Goal: Task Accomplishment & Management: Complete application form

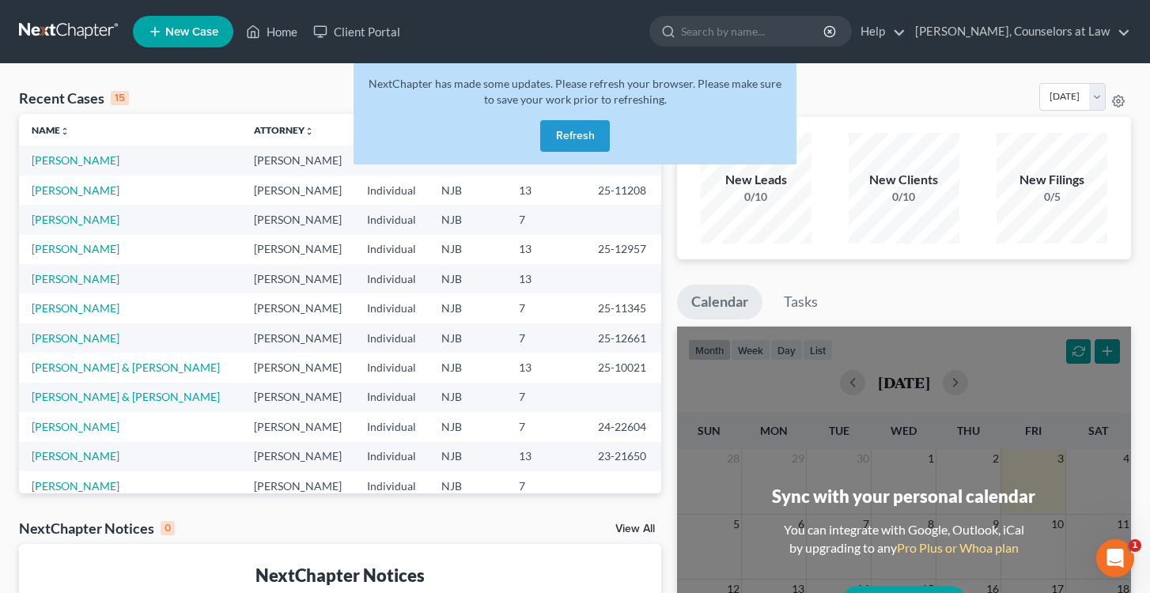
click at [568, 138] on button "Refresh" at bounding box center [575, 136] width 70 height 32
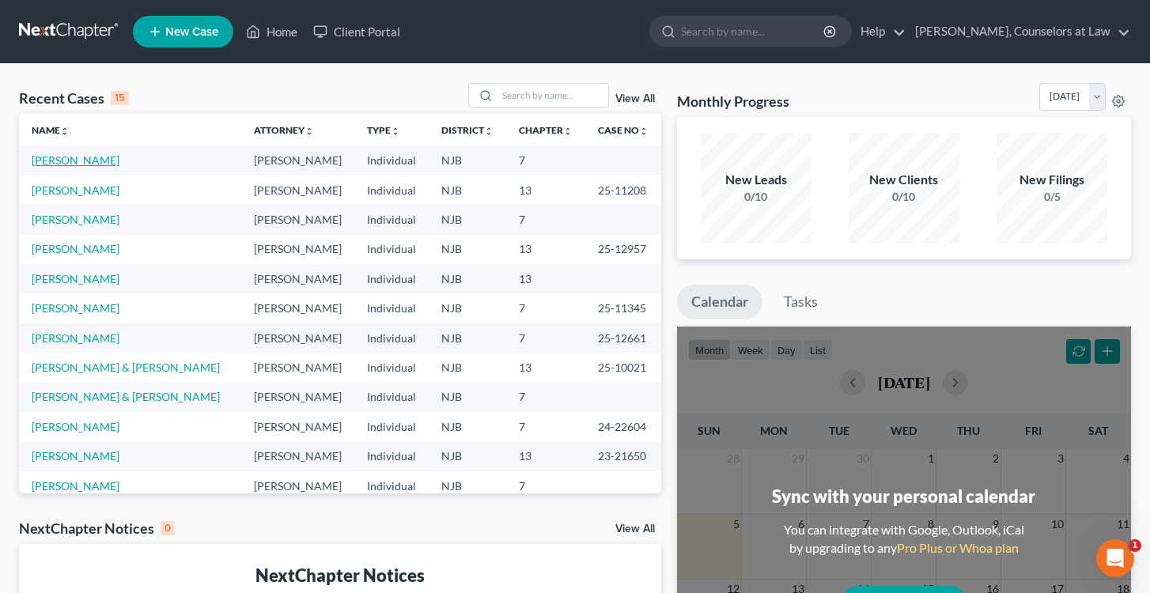
click at [58, 165] on link "[PERSON_NAME]" at bounding box center [76, 159] width 88 height 13
select select "0"
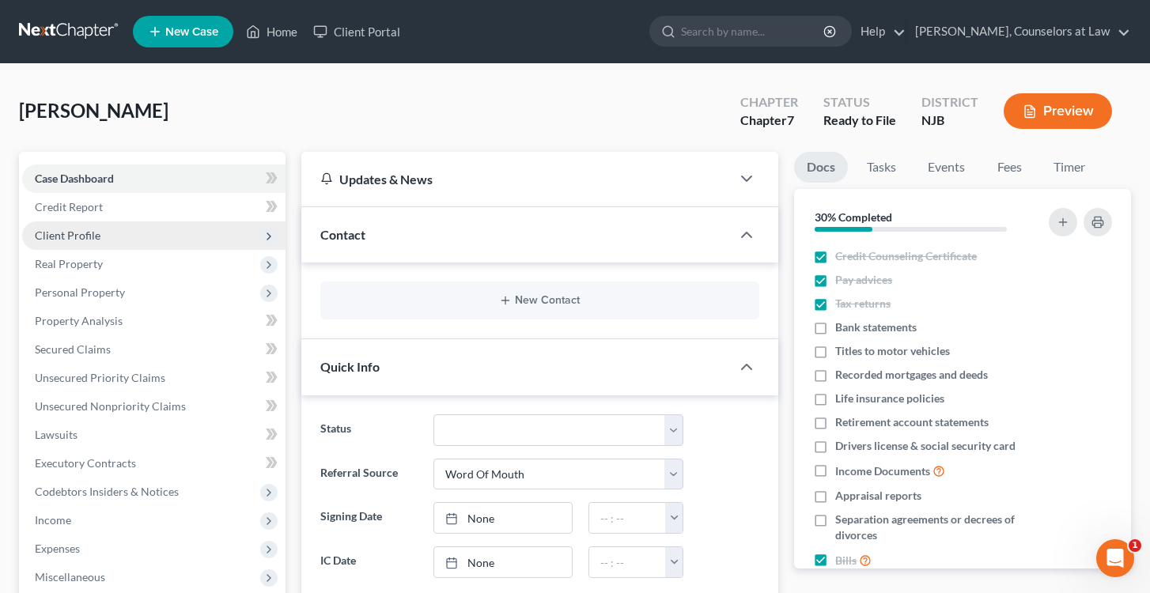
click at [90, 239] on span "Client Profile" at bounding box center [68, 235] width 66 height 13
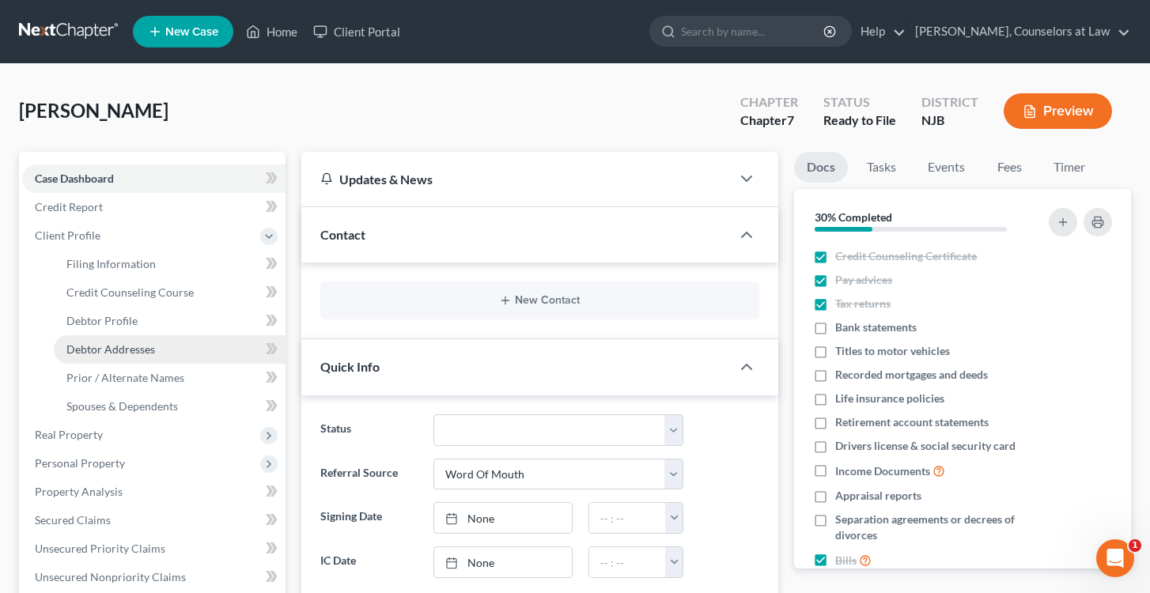
click at [123, 348] on span "Debtor Addresses" at bounding box center [110, 349] width 89 height 13
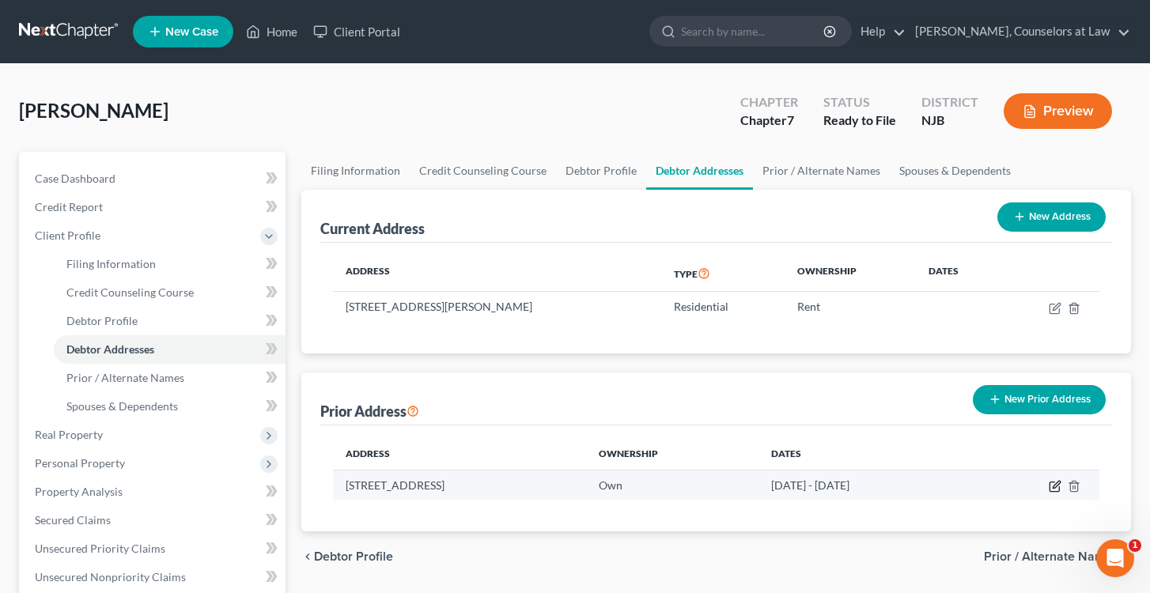
click at [1051, 488] on icon "button" at bounding box center [1055, 486] width 13 height 13
select select "33"
select select "11"
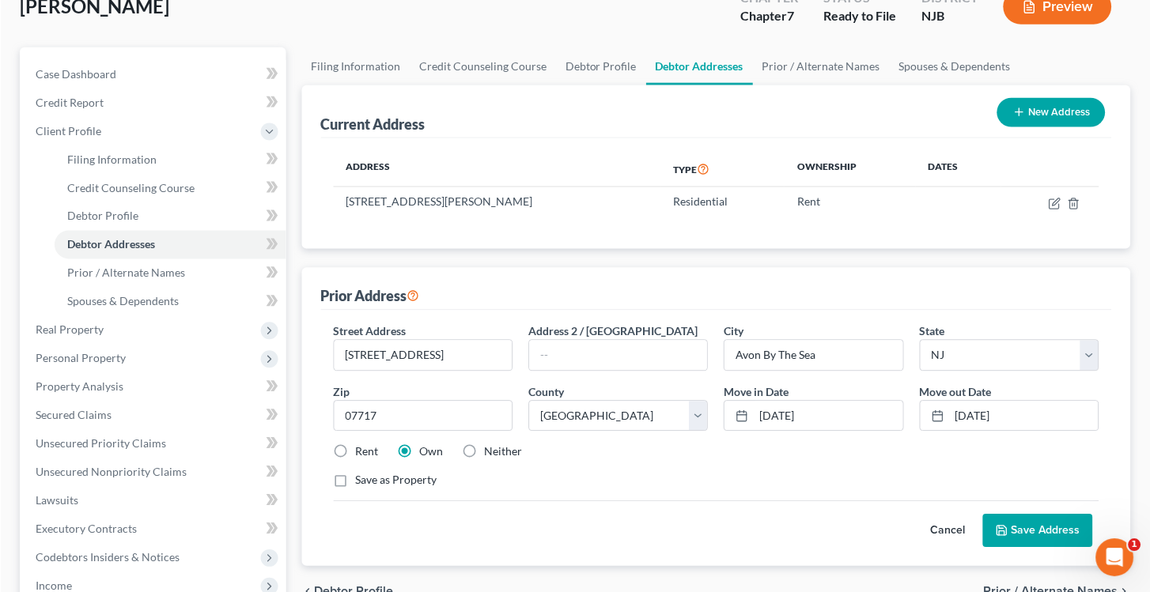
scroll to position [89, 0]
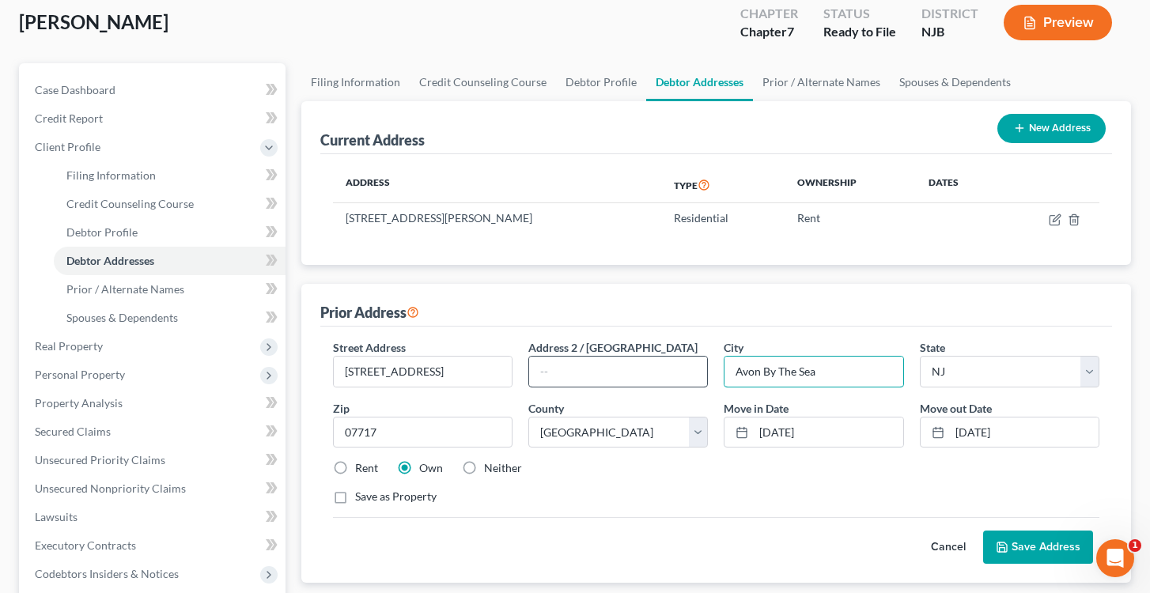
drag, startPoint x: 847, startPoint y: 374, endPoint x: 681, endPoint y: 382, distance: 166.3
type input "A"
click at [797, 373] on input "Edisoj" at bounding box center [814, 372] width 178 height 30
type input "Edison"
type input "08817"
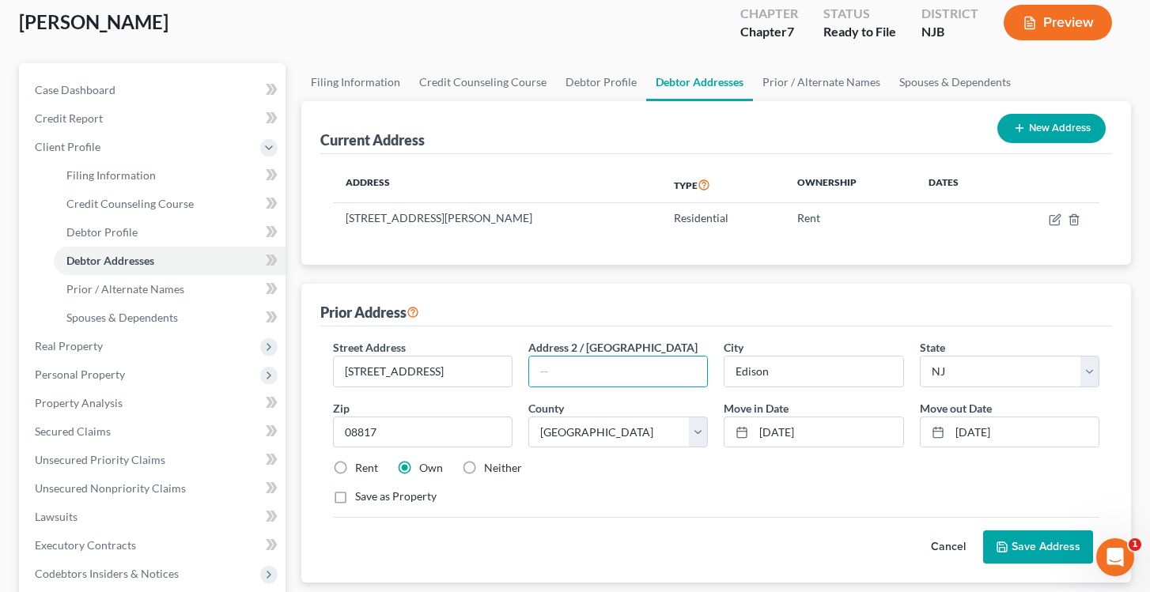
click at [1049, 543] on button "Save Address" at bounding box center [1038, 547] width 110 height 33
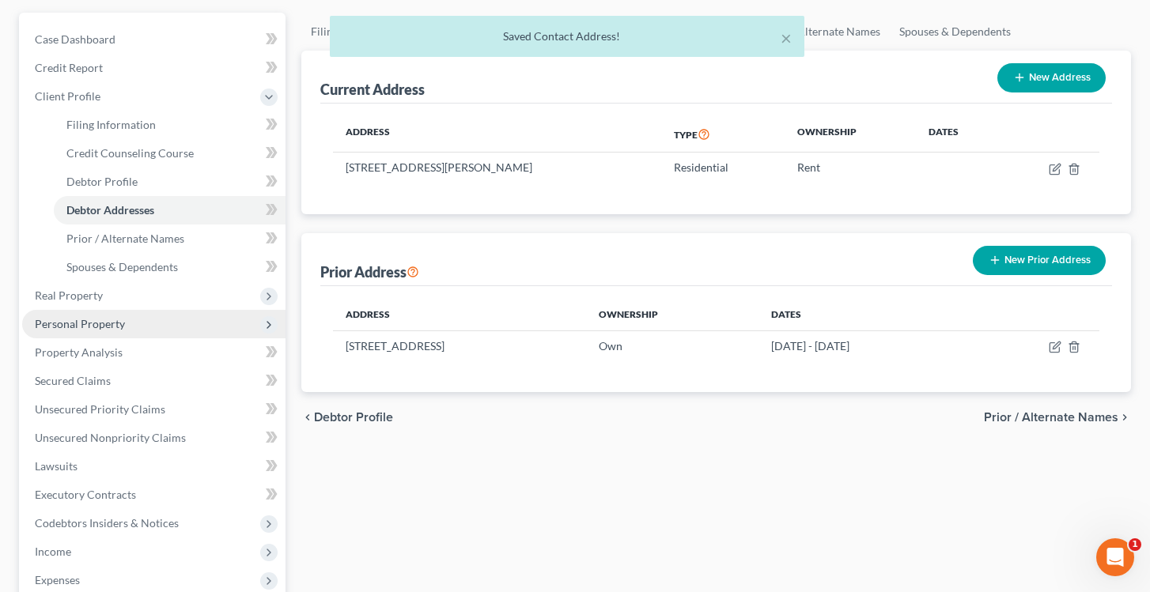
scroll to position [172, 0]
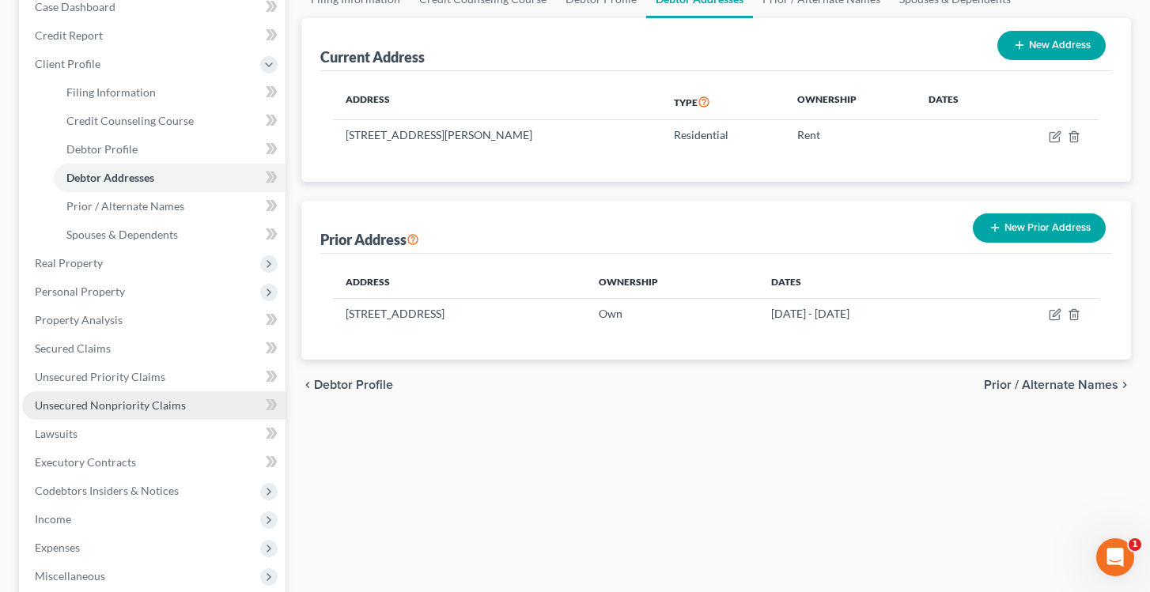
click at [89, 396] on link "Unsecured Nonpriority Claims" at bounding box center [153, 406] width 263 height 28
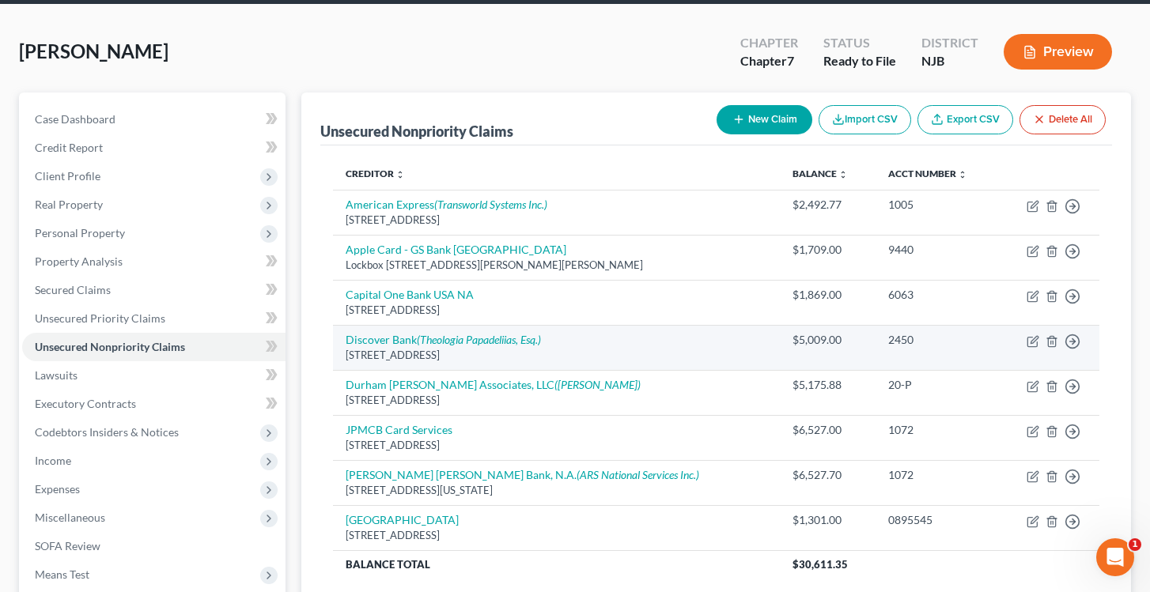
scroll to position [60, 0]
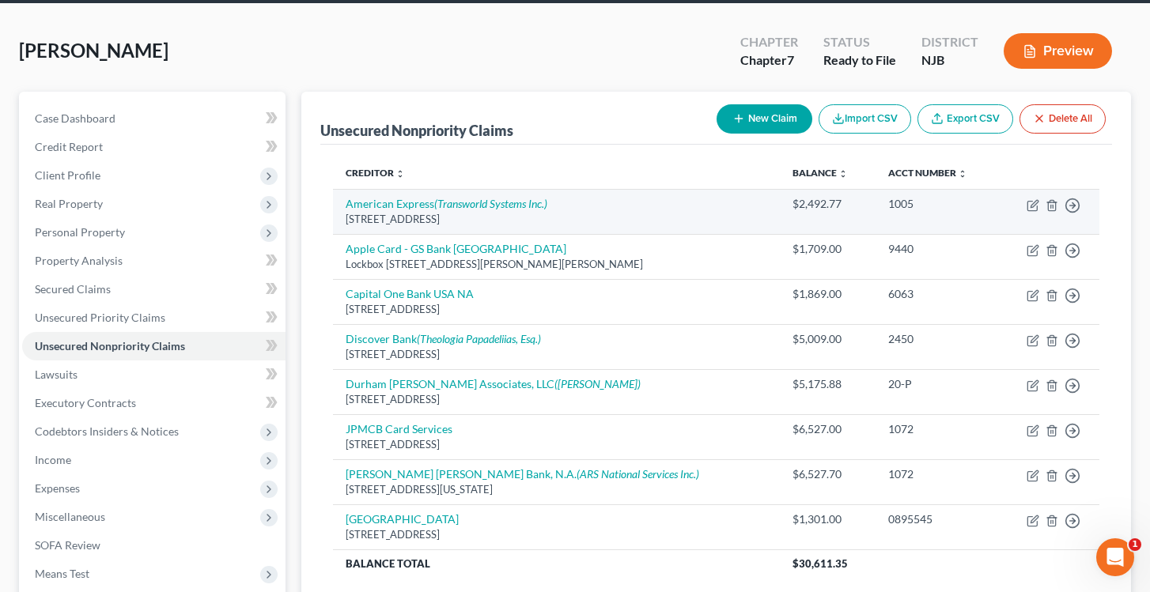
click at [482, 214] on div "[STREET_ADDRESS]" at bounding box center [557, 219] width 422 height 15
click at [483, 205] on icon "(Transworld Systems Inc.)" at bounding box center [490, 203] width 113 height 13
select select "45"
select select "2"
select select "0"
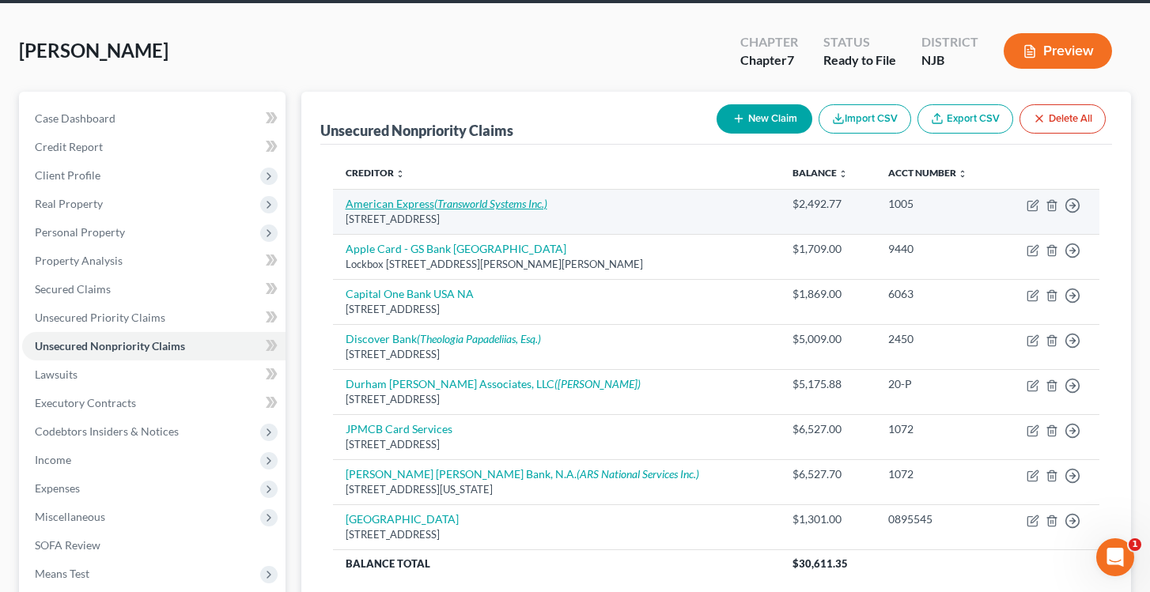
select select "7"
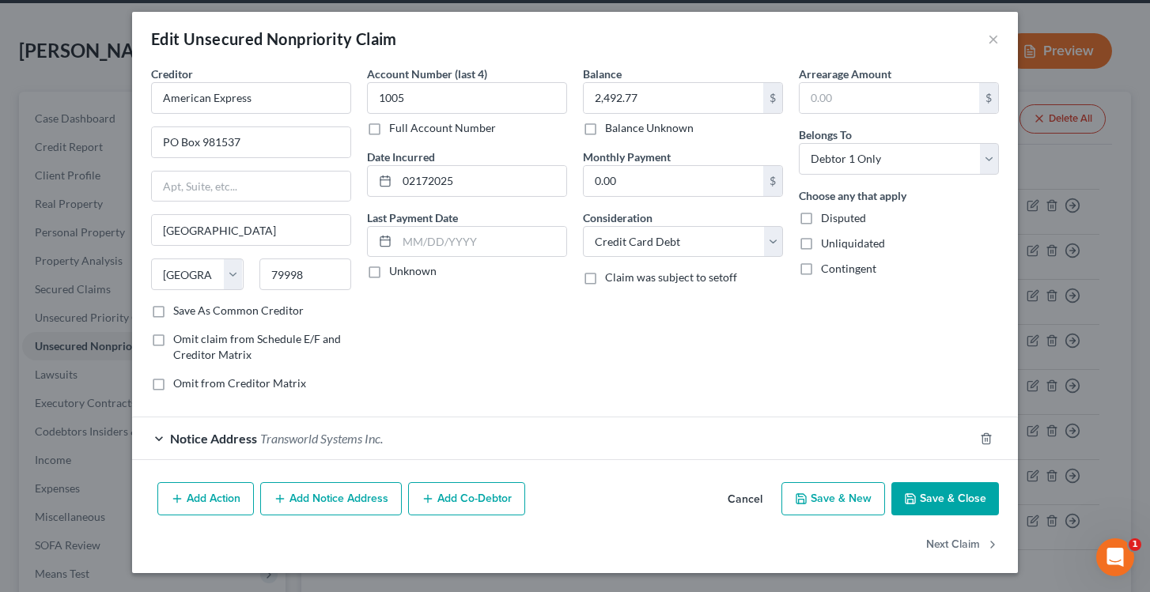
scroll to position [7, 0]
click at [345, 437] on span "Transworld Systems Inc." at bounding box center [321, 438] width 123 height 15
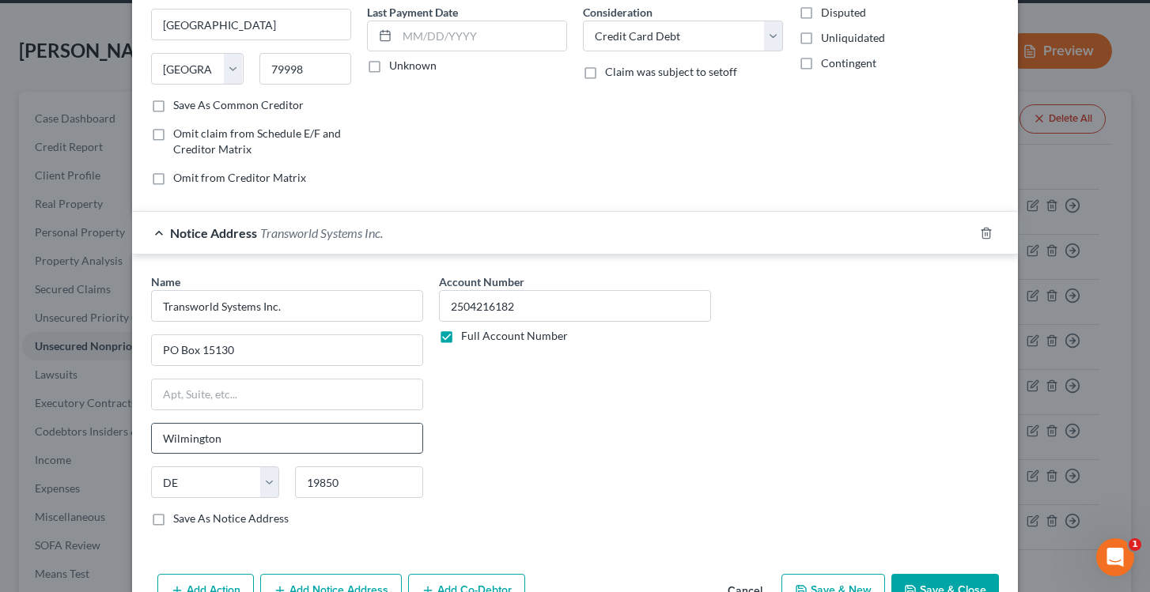
scroll to position [210, 0]
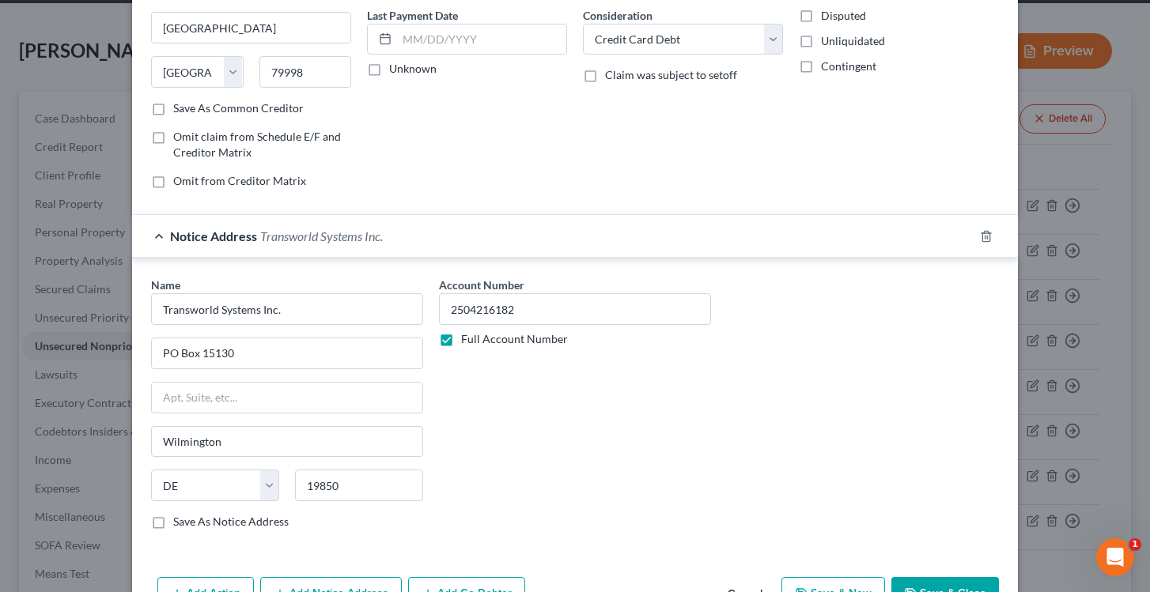
click at [159, 231] on div "Notice Address Transworld Systems Inc." at bounding box center [553, 236] width 842 height 42
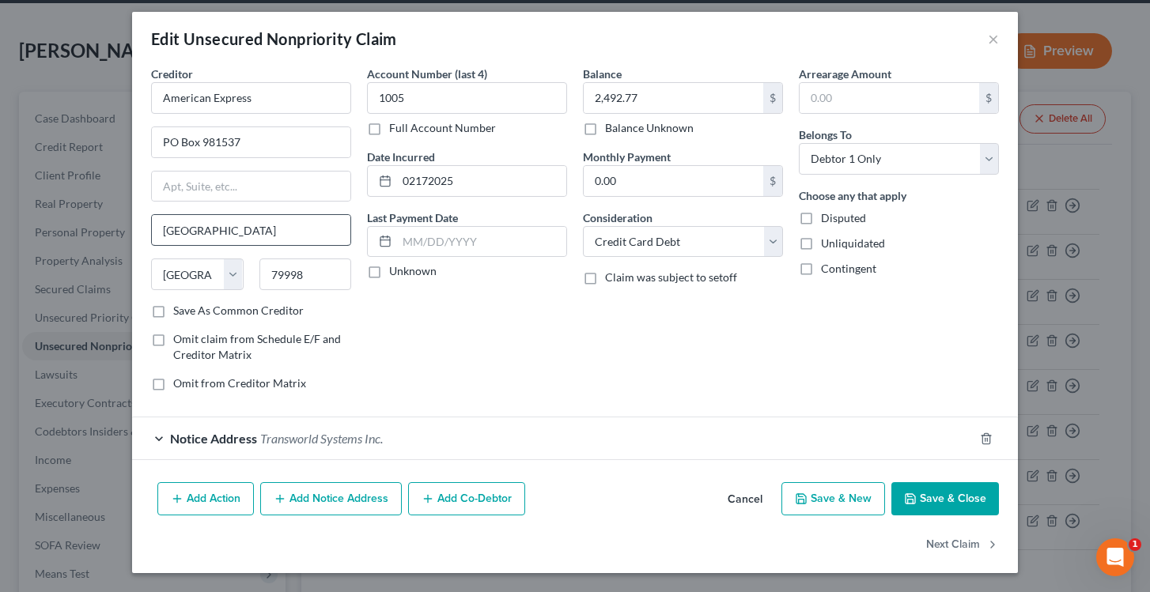
scroll to position [7, 0]
click at [305, 431] on span "Transworld Systems Inc." at bounding box center [321, 438] width 123 height 15
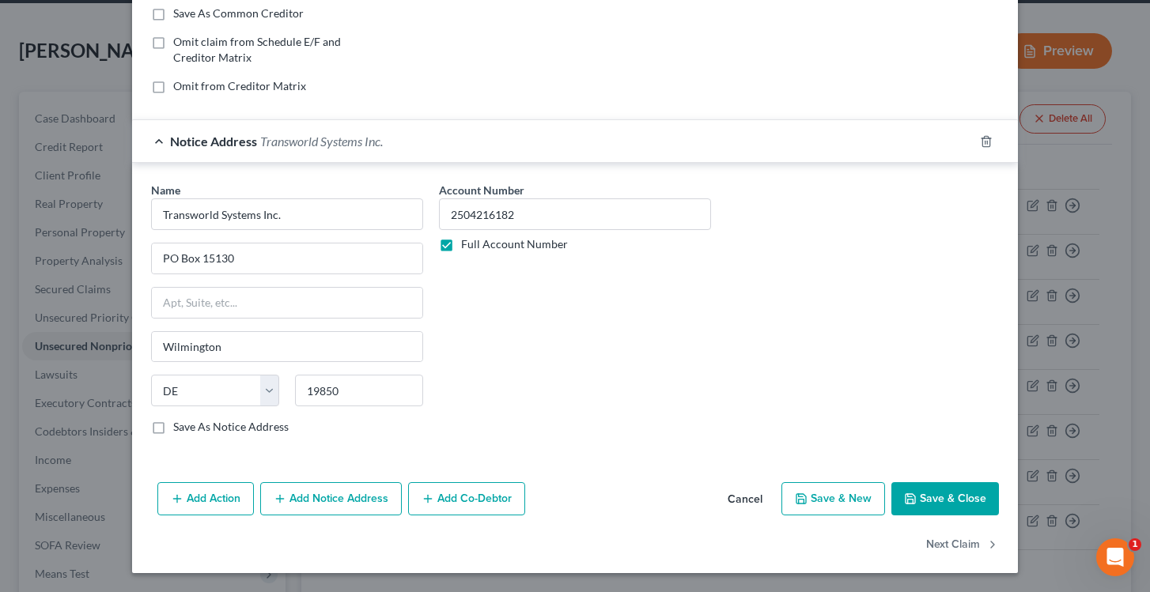
scroll to position [305, 0]
click at [949, 494] on button "Save & Close" at bounding box center [945, 499] width 108 height 33
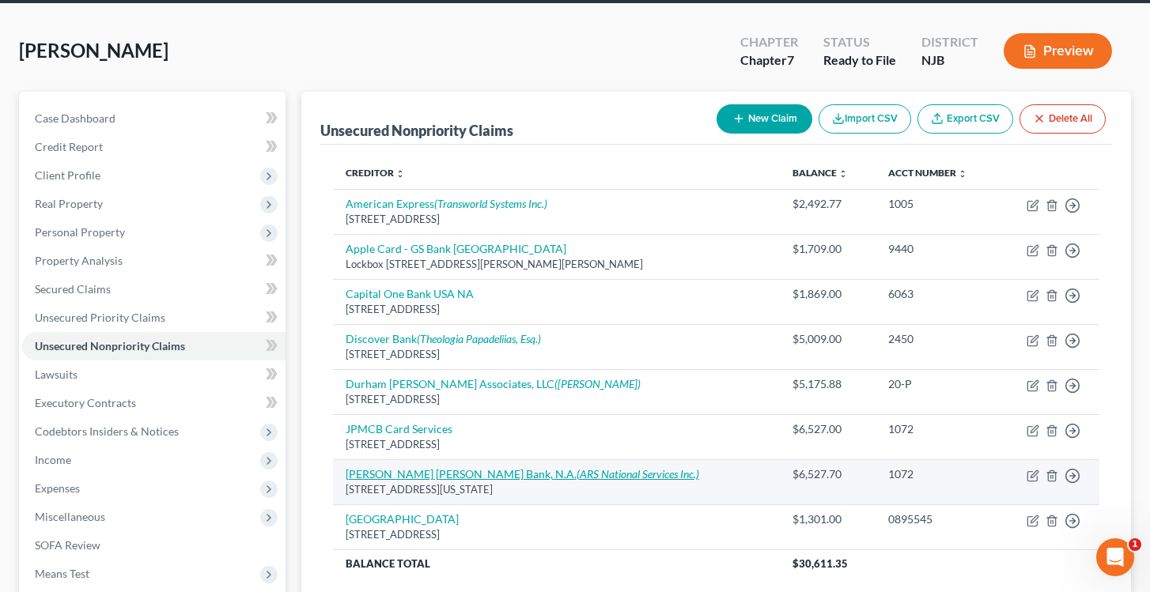
click at [446, 471] on link "[PERSON_NAME] [PERSON_NAME] Bank, N.A. (ARS National Services Inc.)" at bounding box center [523, 473] width 354 height 13
select select "35"
select select "2"
select select "0"
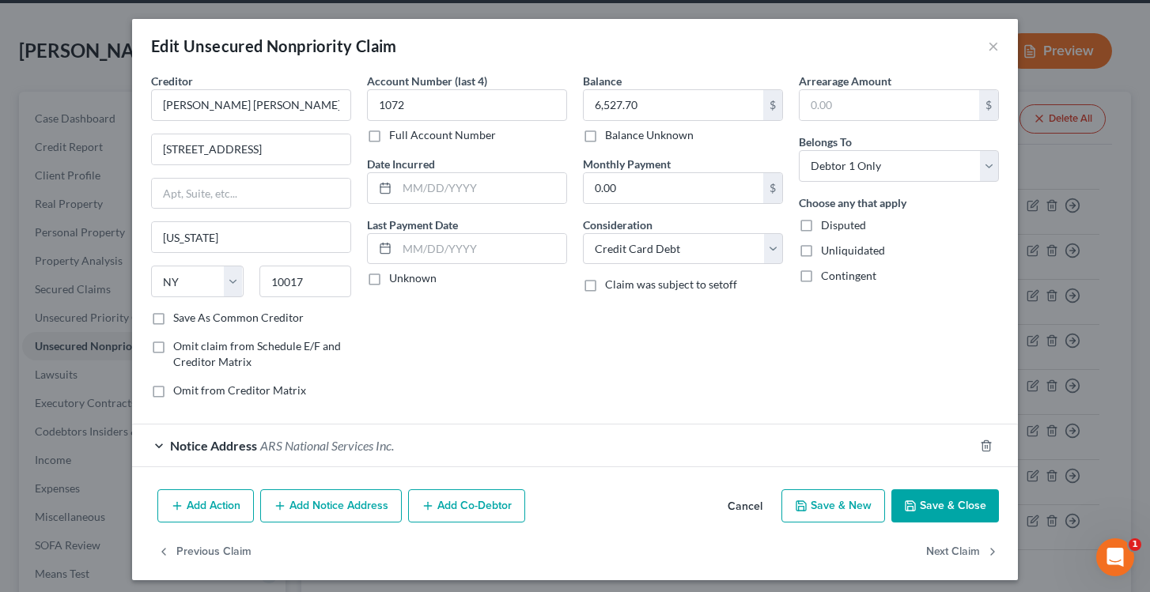
click at [290, 443] on span "ARS National Services Inc." at bounding box center [327, 445] width 134 height 15
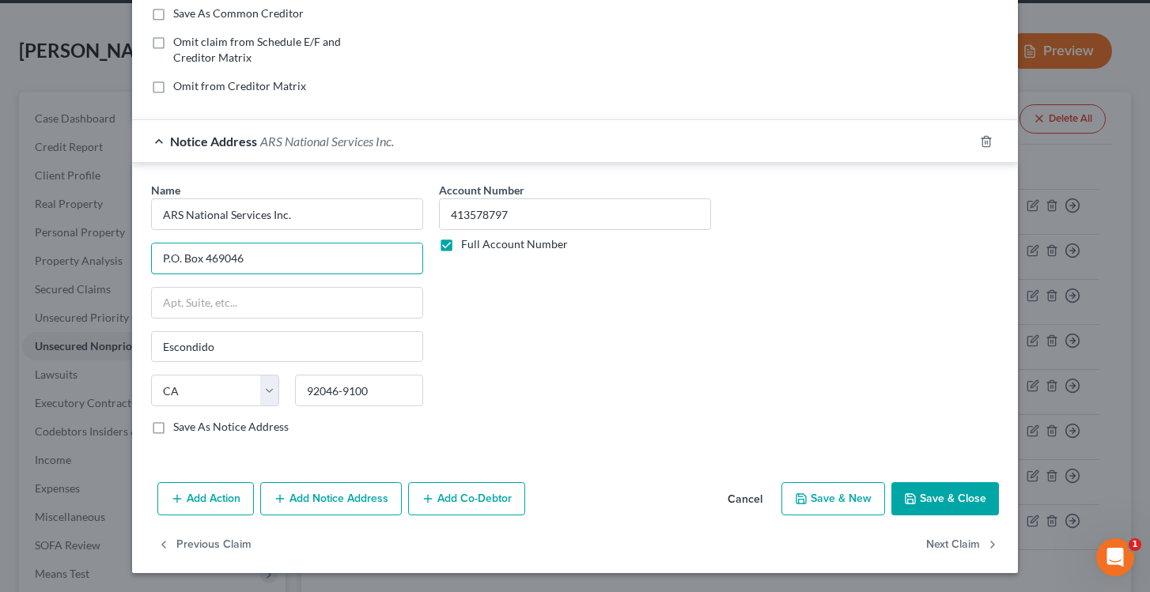
type input "P.O. Box 469046"
click at [940, 503] on button "Save & Close" at bounding box center [945, 499] width 108 height 33
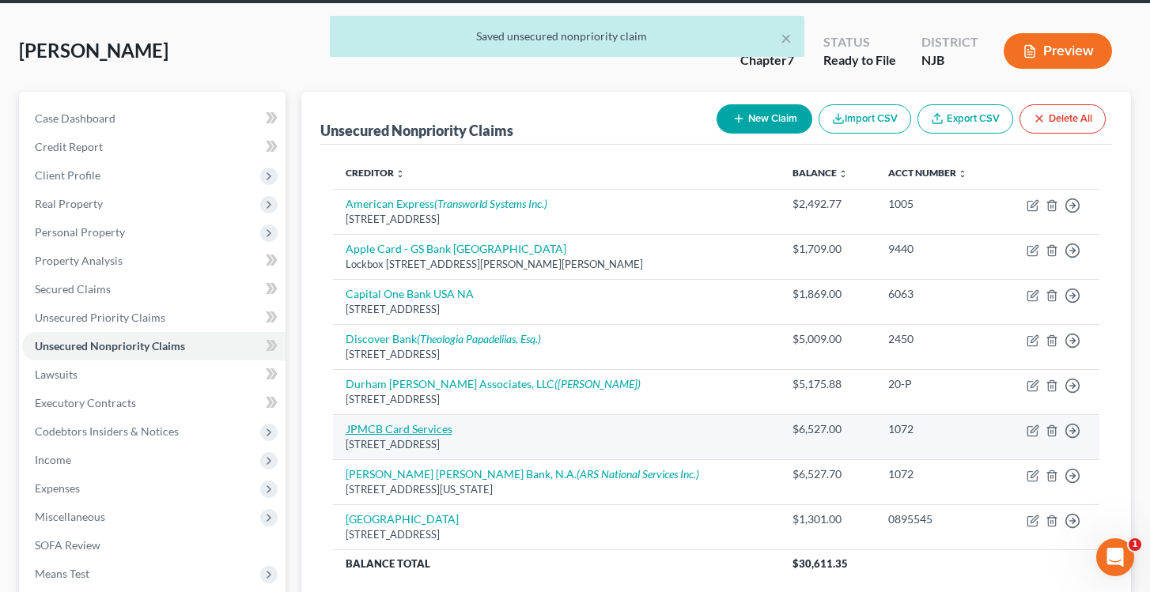
click at [437, 426] on link "JPMCB Card Services" at bounding box center [399, 428] width 107 height 13
select select "7"
select select "2"
select select "0"
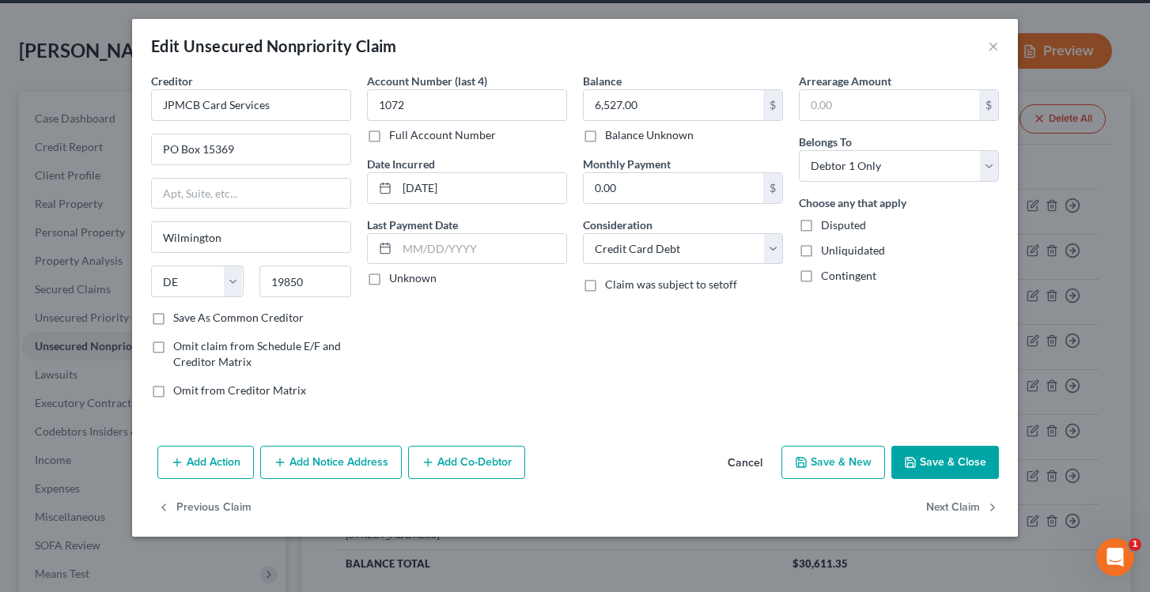
click at [958, 460] on button "Save & Close" at bounding box center [945, 462] width 108 height 33
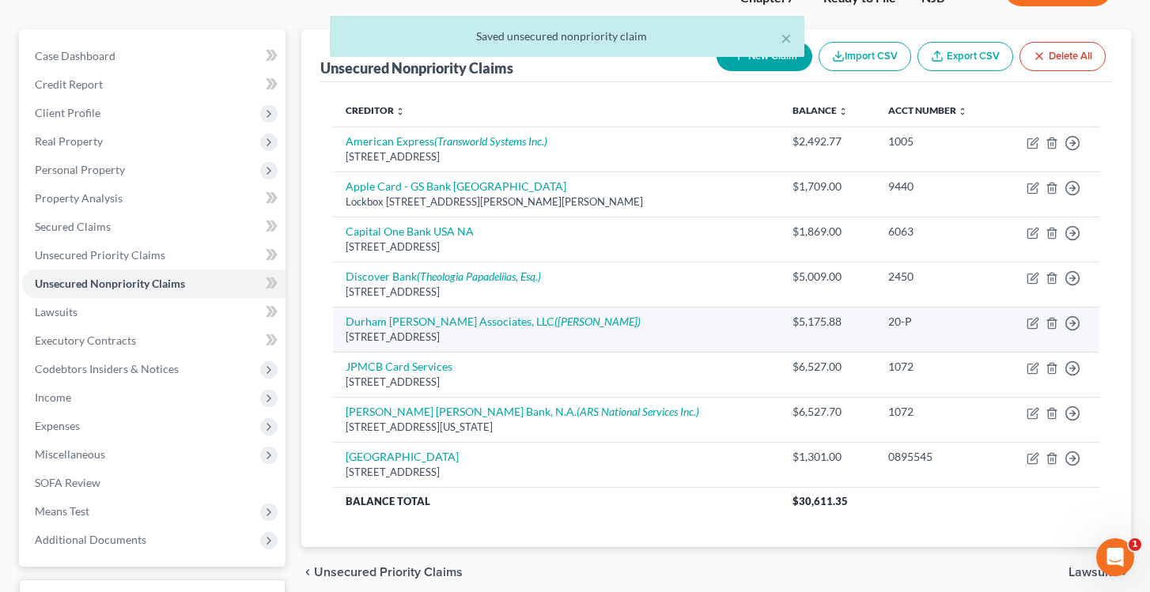
scroll to position [124, 0]
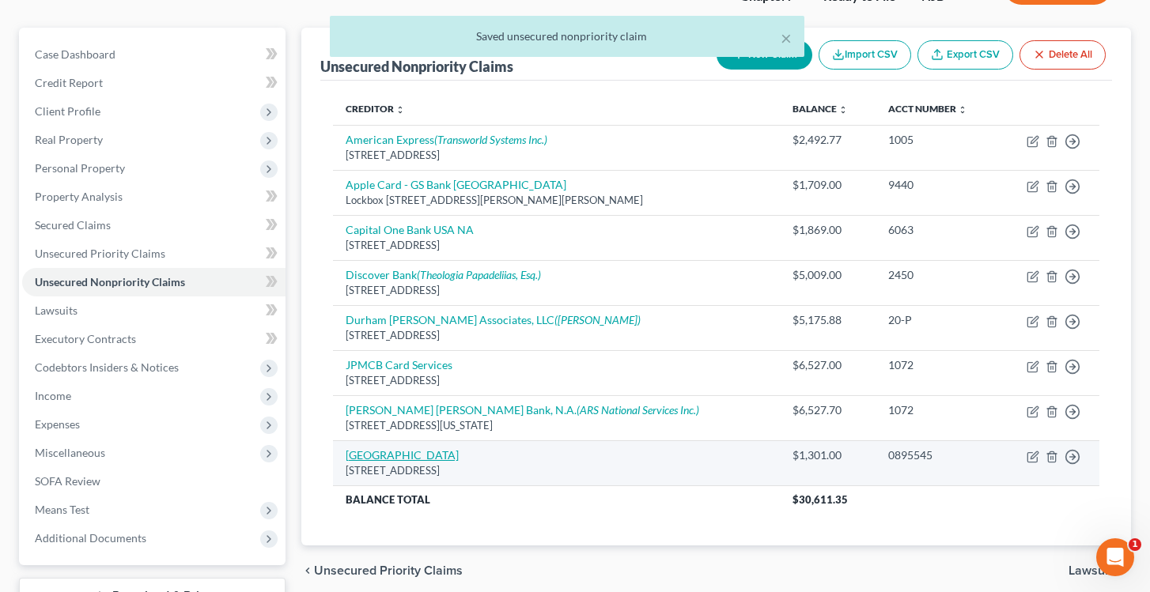
click at [426, 449] on link "[GEOGRAPHIC_DATA]" at bounding box center [402, 455] width 113 height 13
select select "33"
select select "17"
select select "0"
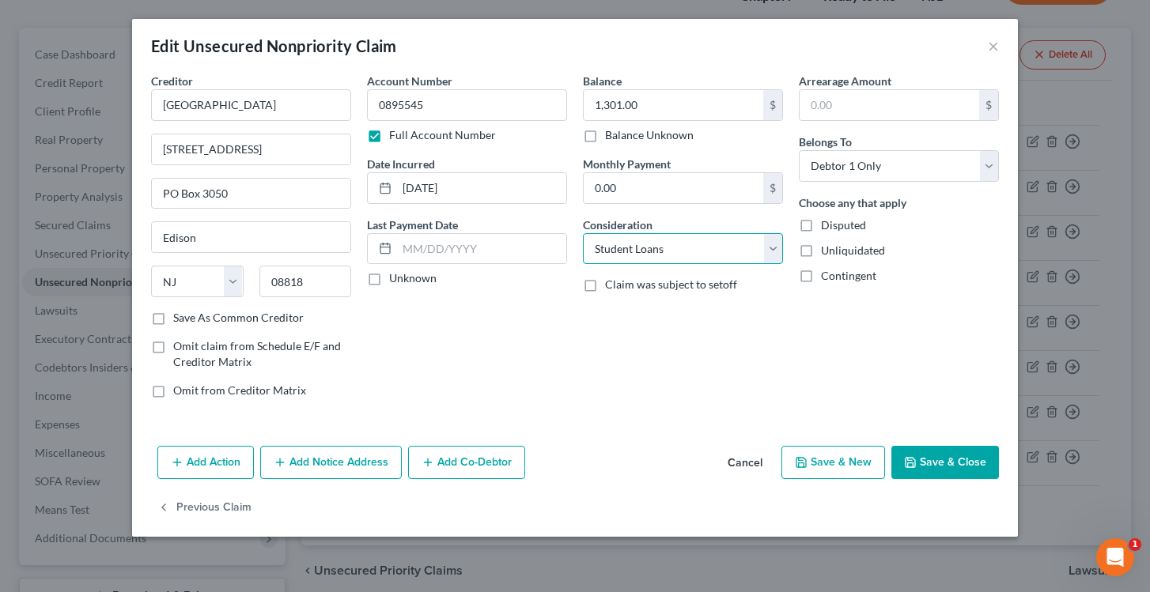
select select "14"
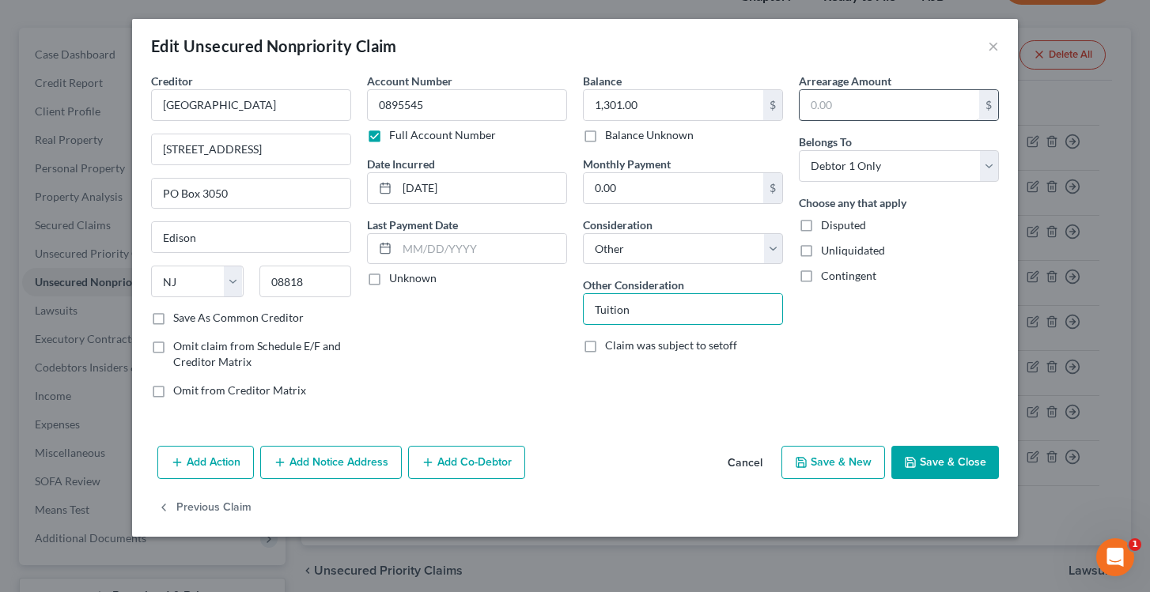
type input "Tuition"
click at [819, 97] on input "text" at bounding box center [890, 105] width 180 height 30
type input "1,301"
click at [949, 458] on button "Save & Close" at bounding box center [945, 462] width 108 height 33
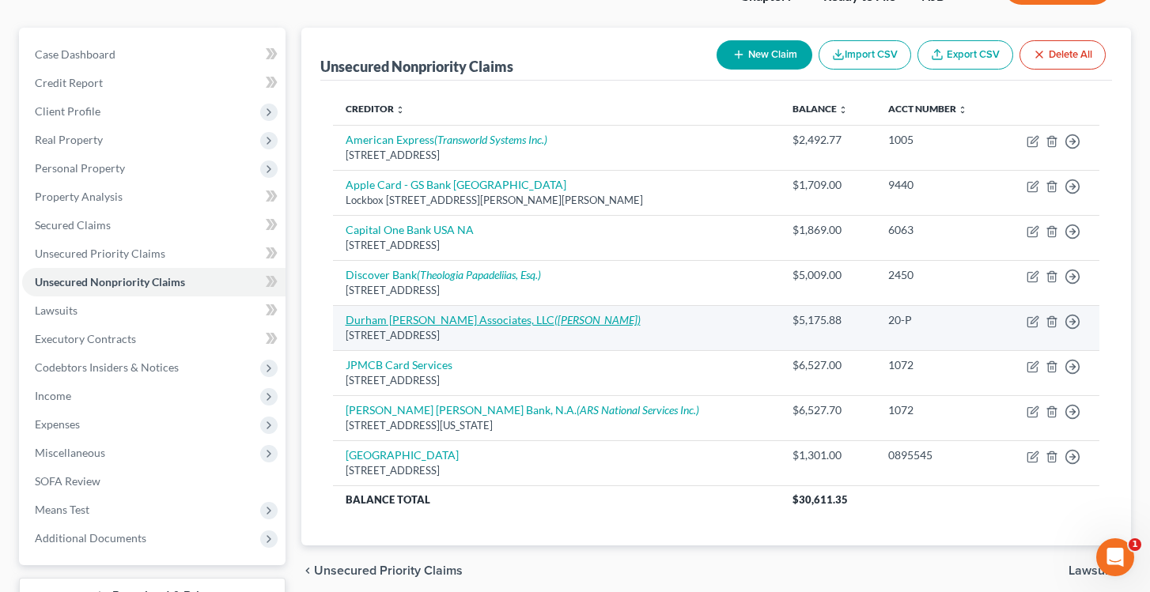
click at [452, 323] on link "Durham [PERSON_NAME] Associates, LLC ([PERSON_NAME])" at bounding box center [493, 319] width 295 height 13
select select "33"
select select "14"
select select "0"
select select "9"
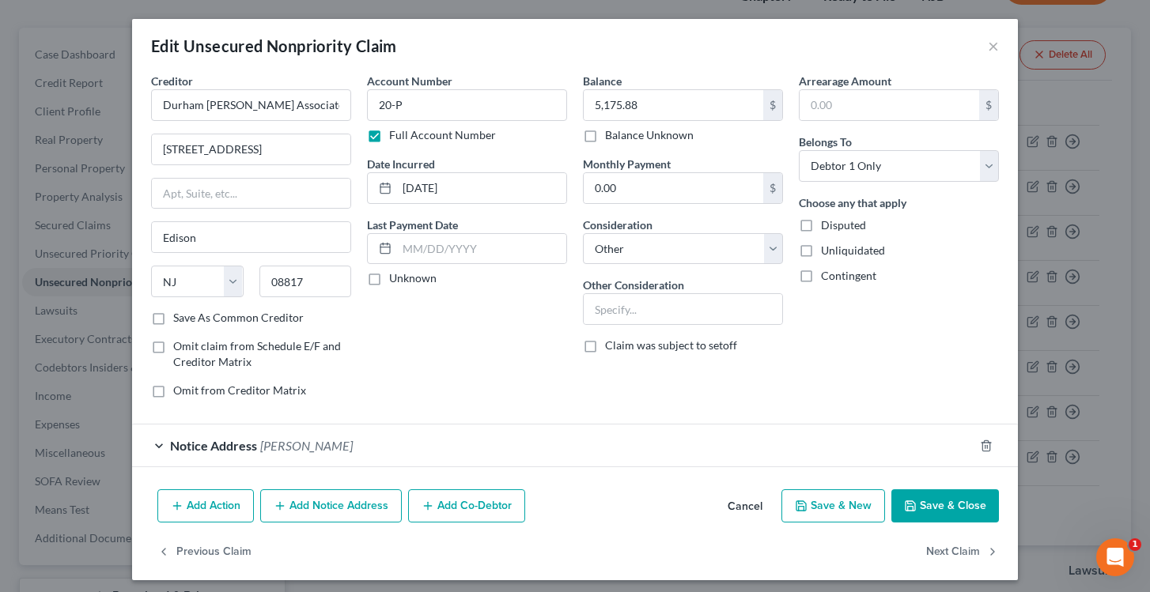
click at [308, 448] on span "[PERSON_NAME]" at bounding box center [306, 445] width 93 height 15
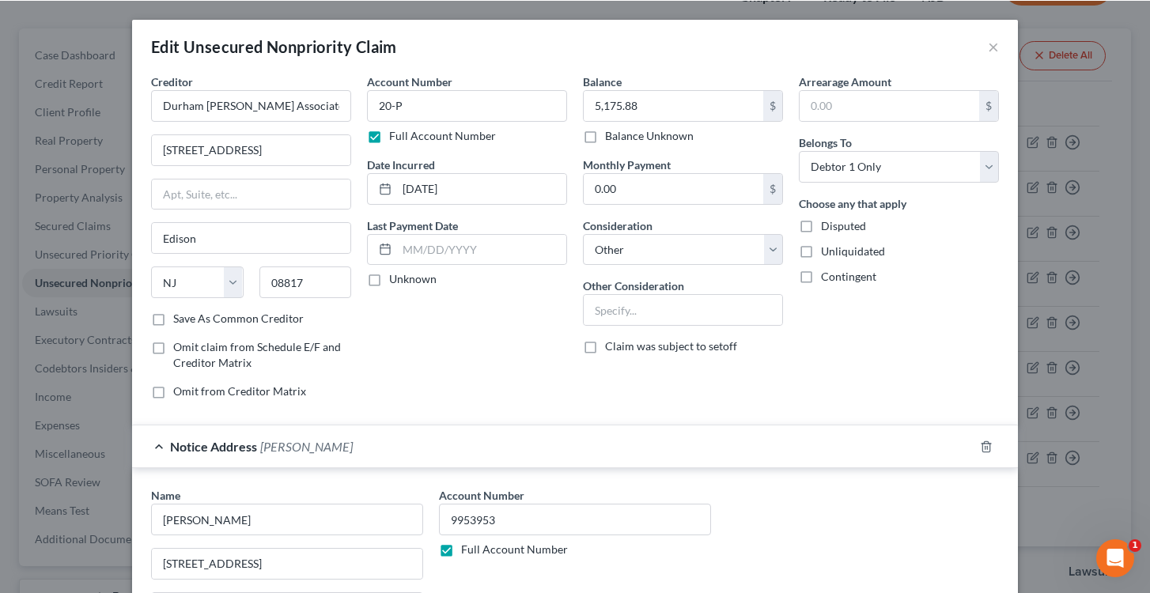
scroll to position [0, 0]
click at [993, 47] on button "×" at bounding box center [993, 45] width 11 height 19
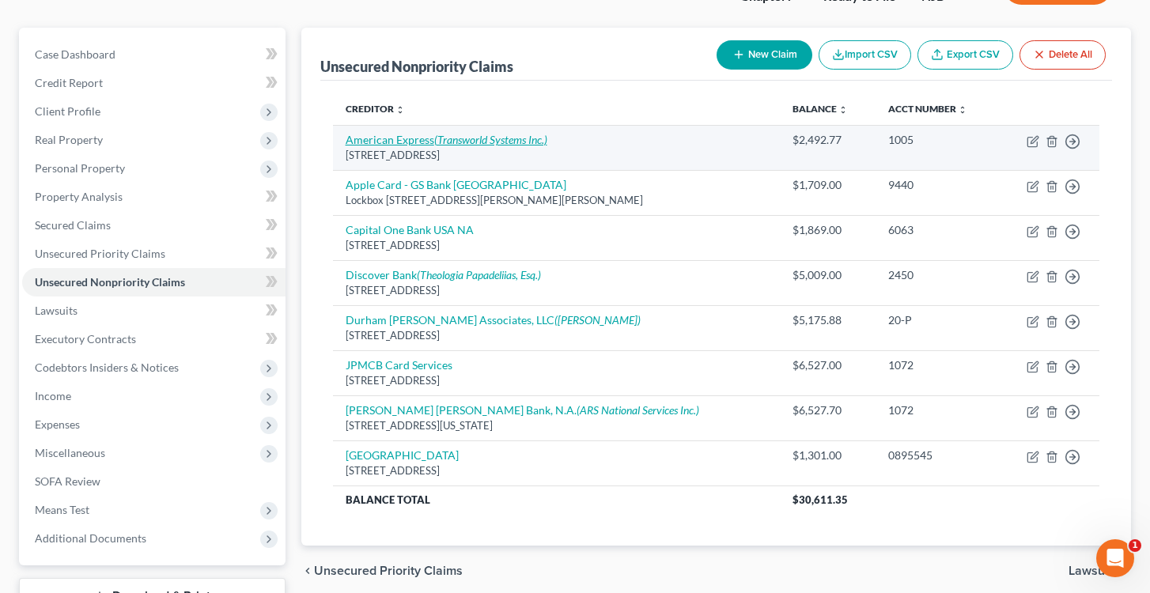
click at [429, 141] on link "American Express (Transworld Systems Inc.)" at bounding box center [447, 139] width 202 height 13
select select "45"
select select "2"
select select "0"
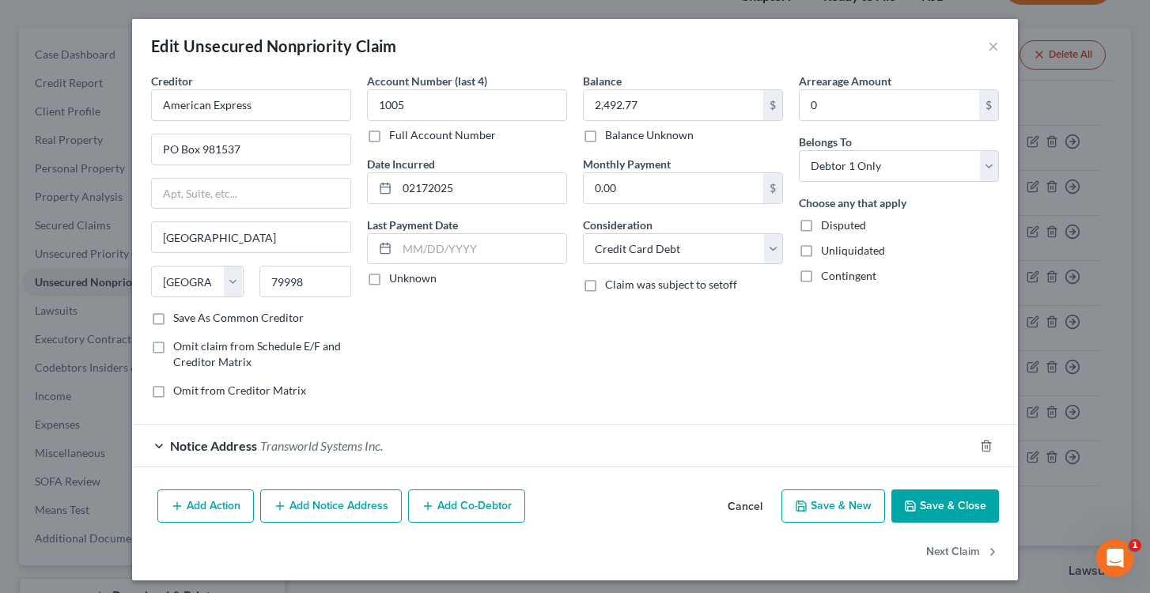
click at [389, 138] on label "Full Account Number" at bounding box center [442, 135] width 107 height 16
click at [396, 138] on input "Full Account Number" at bounding box center [401, 132] width 10 height 10
drag, startPoint x: 424, startPoint y: 100, endPoint x: 328, endPoint y: 101, distance: 95.7
click at [328, 101] on div "Creditor * American Express [GEOGRAPHIC_DATA] [GEOGRAPHIC_DATA][US_STATE] AZ [G…" at bounding box center [575, 242] width 864 height 339
type input "3499929662421****"
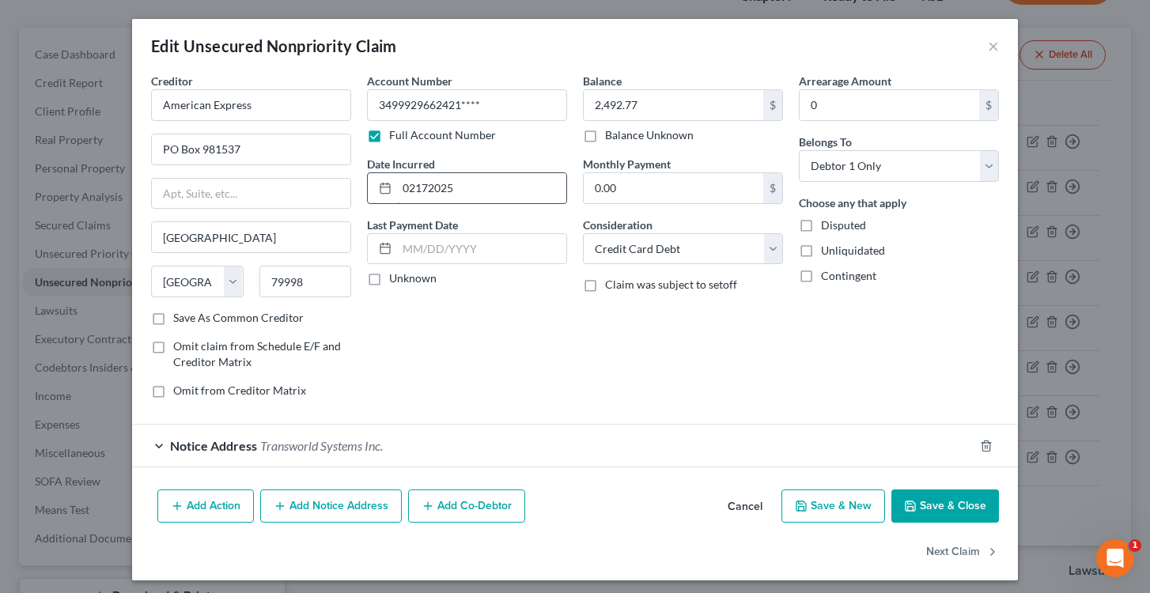
click at [418, 191] on input "02172025" at bounding box center [481, 188] width 169 height 30
click at [433, 187] on input "02/172025" at bounding box center [481, 188] width 169 height 30
click at [495, 191] on input "[DATE]" at bounding box center [481, 188] width 169 height 30
type input "[DATE]"
type input "PO Box 981535"
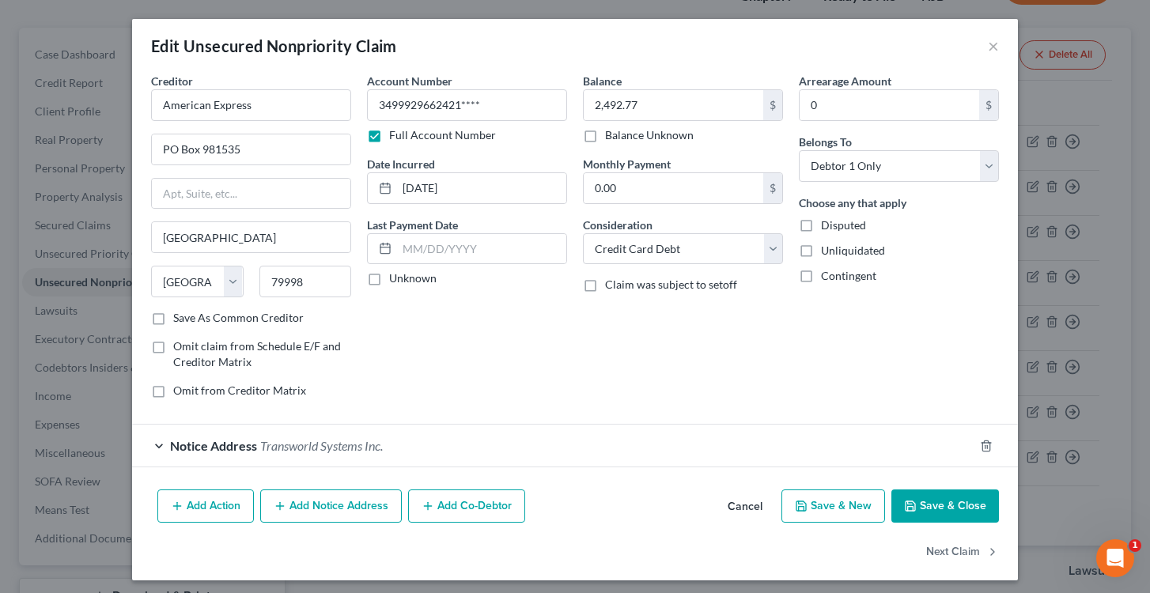
click at [949, 517] on button "Save & Close" at bounding box center [945, 506] width 108 height 33
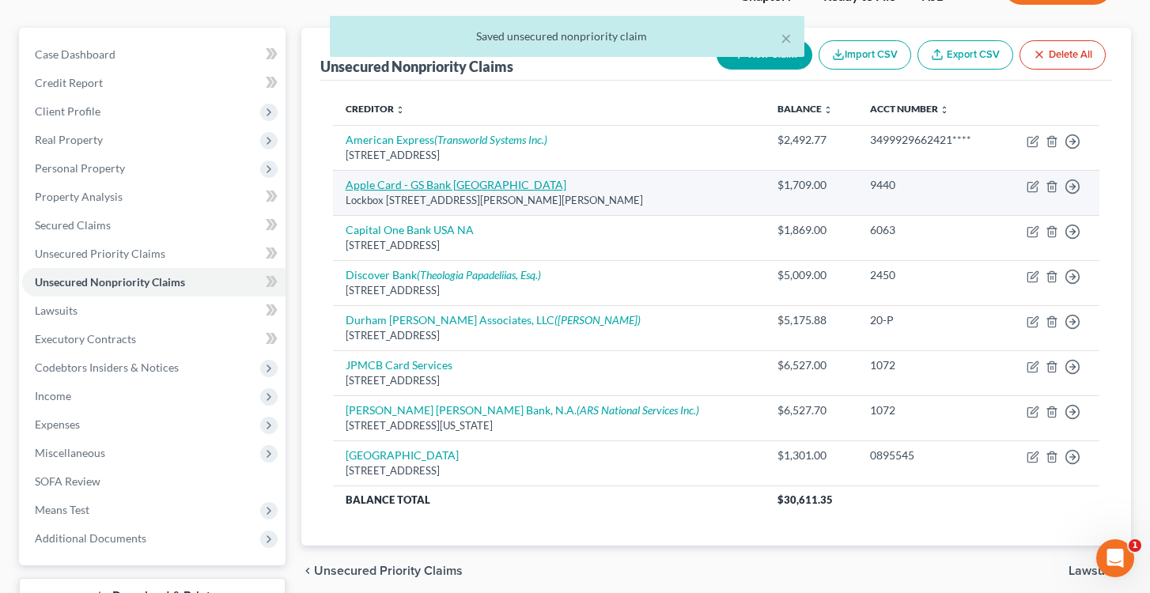
click at [403, 184] on link "Apple Card - GS Bank [GEOGRAPHIC_DATA]" at bounding box center [456, 184] width 221 height 13
select select "39"
select select "2"
select select "0"
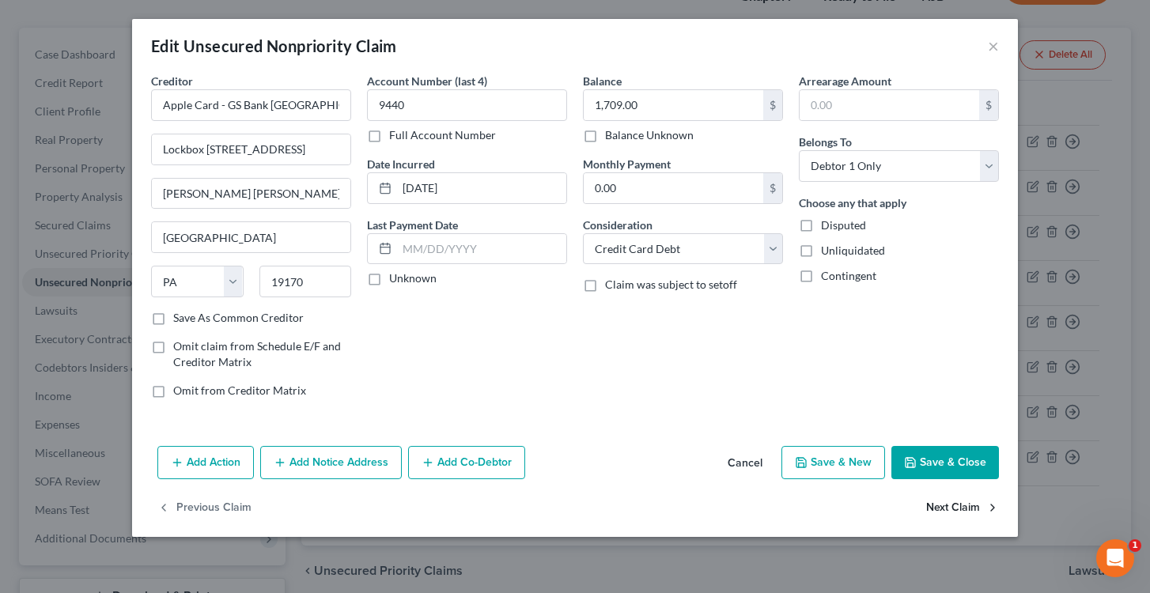
click at [955, 511] on button "Next Claim" at bounding box center [962, 508] width 73 height 33
select select "46"
select select "2"
select select "0"
type input "6"
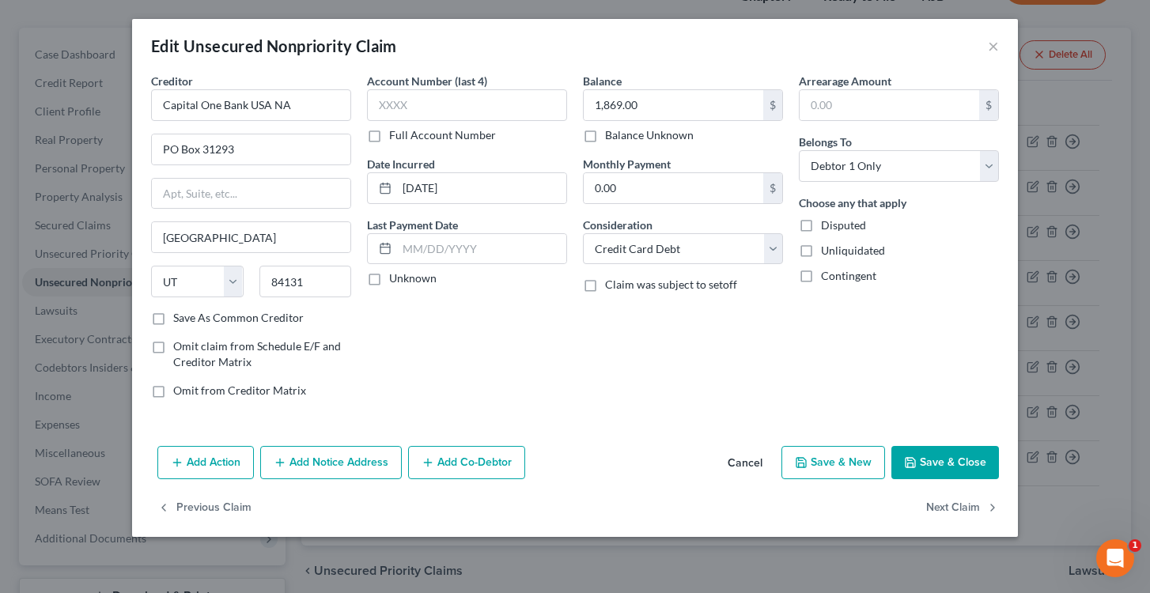
click at [389, 138] on label "Full Account Number" at bounding box center [442, 135] width 107 height 16
click at [396, 138] on input "Full Account Number" at bounding box center [401, 132] width 10 height 10
click at [393, 96] on input "text" at bounding box center [467, 105] width 200 height 32
type input "517805806993***"
type input "PO Box 30943"
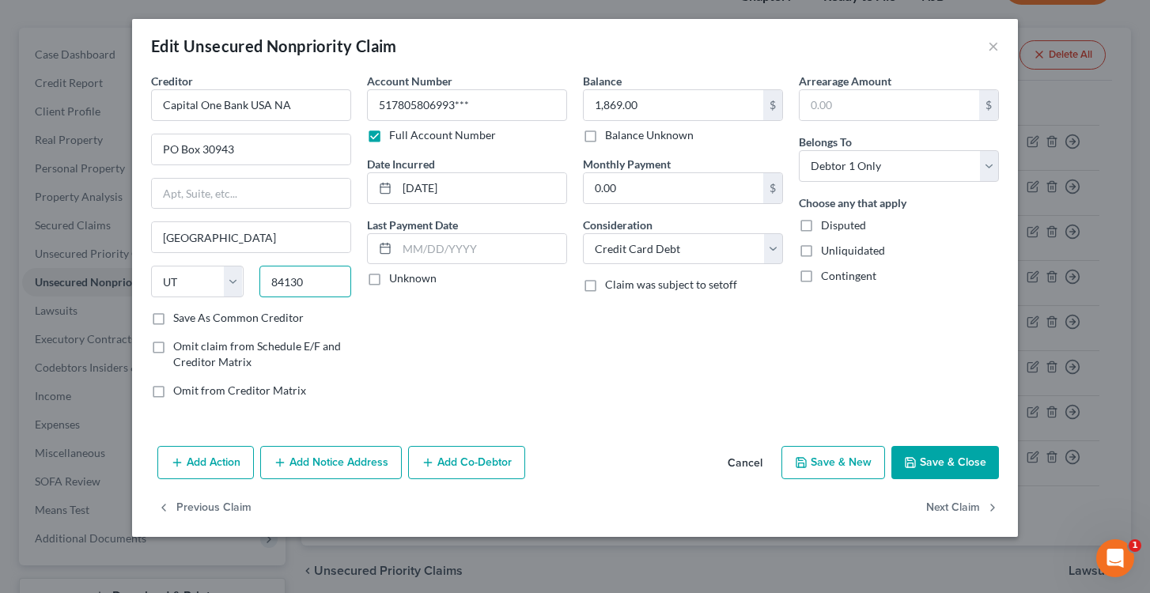
type input "84130"
click at [941, 459] on button "Save & Close" at bounding box center [945, 462] width 108 height 33
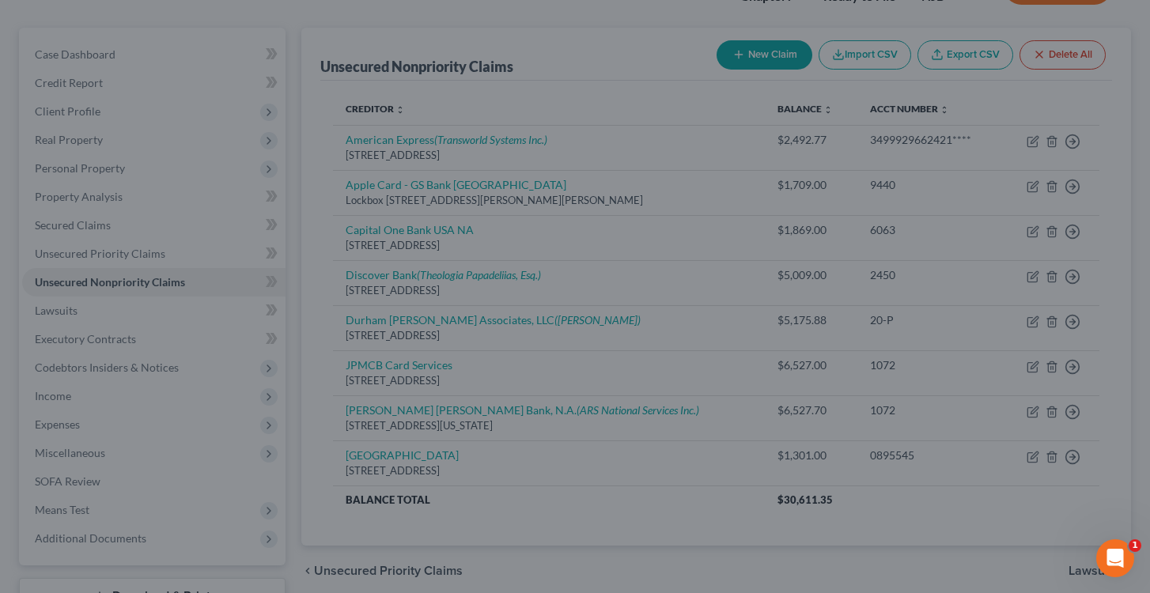
type input "0"
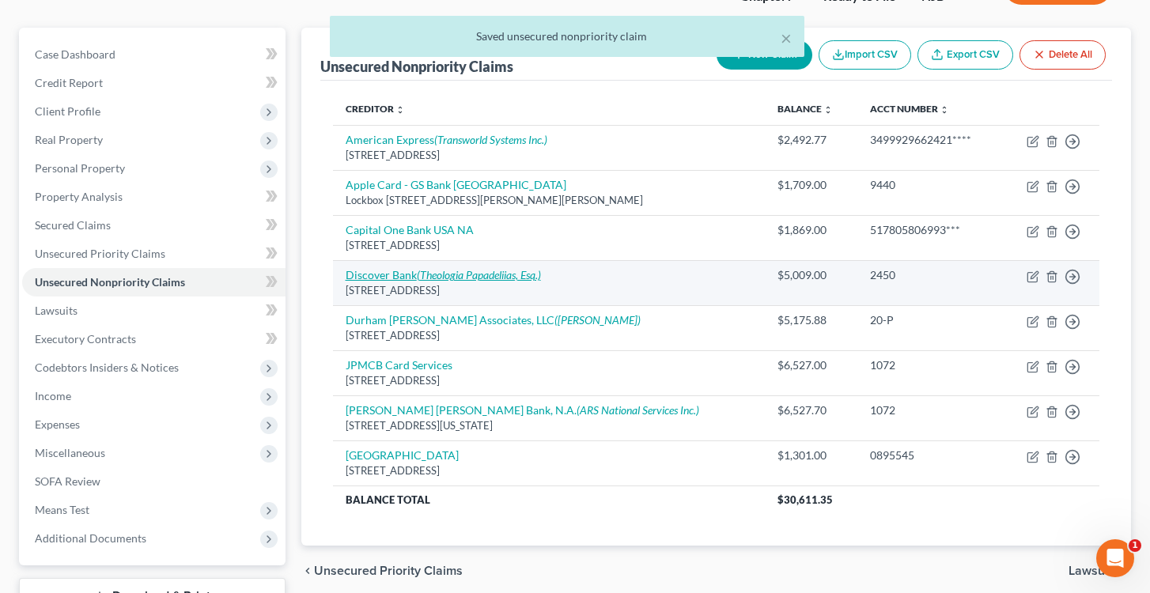
click at [445, 271] on icon "(Theologia Papadeliias, Esq.)" at bounding box center [479, 274] width 124 height 13
select select "46"
select select "2"
select select "0"
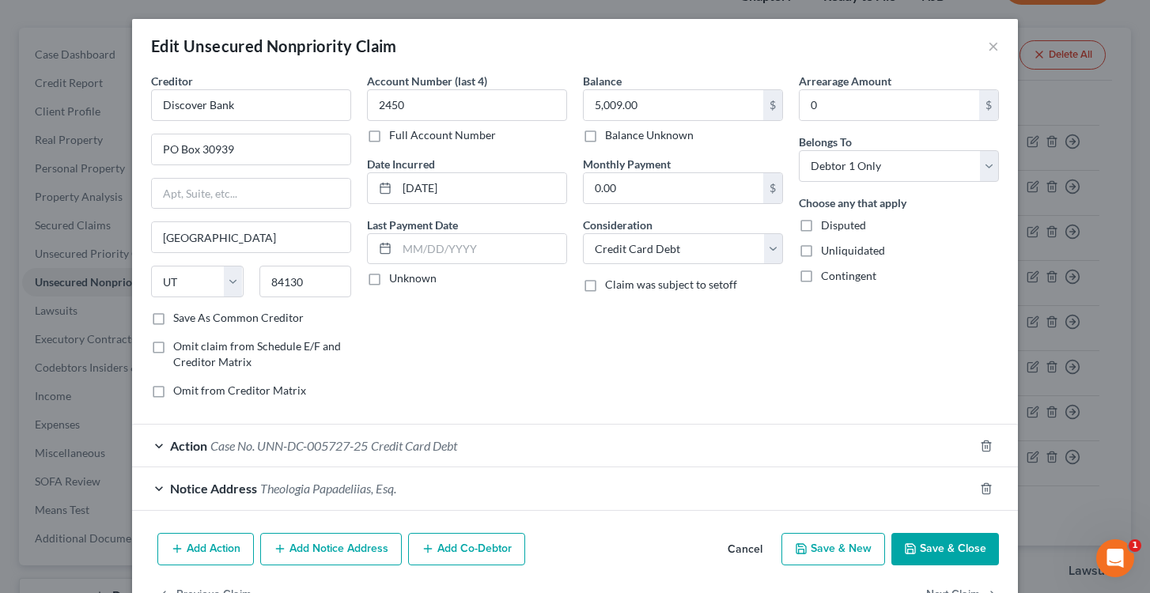
click at [389, 143] on label "Full Account Number" at bounding box center [442, 135] width 107 height 16
click at [396, 138] on input "Full Account Number" at bounding box center [401, 132] width 10 height 10
drag, startPoint x: 418, startPoint y: 108, endPoint x: 331, endPoint y: 100, distance: 87.4
click at [331, 100] on div "Creditor * Discover Bank PO Box 30939 [GEOGRAPHIC_DATA] [US_STATE][GEOGRAPHIC_D…" at bounding box center [575, 242] width 864 height 339
click at [420, 104] on input "6011011208482" at bounding box center [467, 105] width 200 height 32
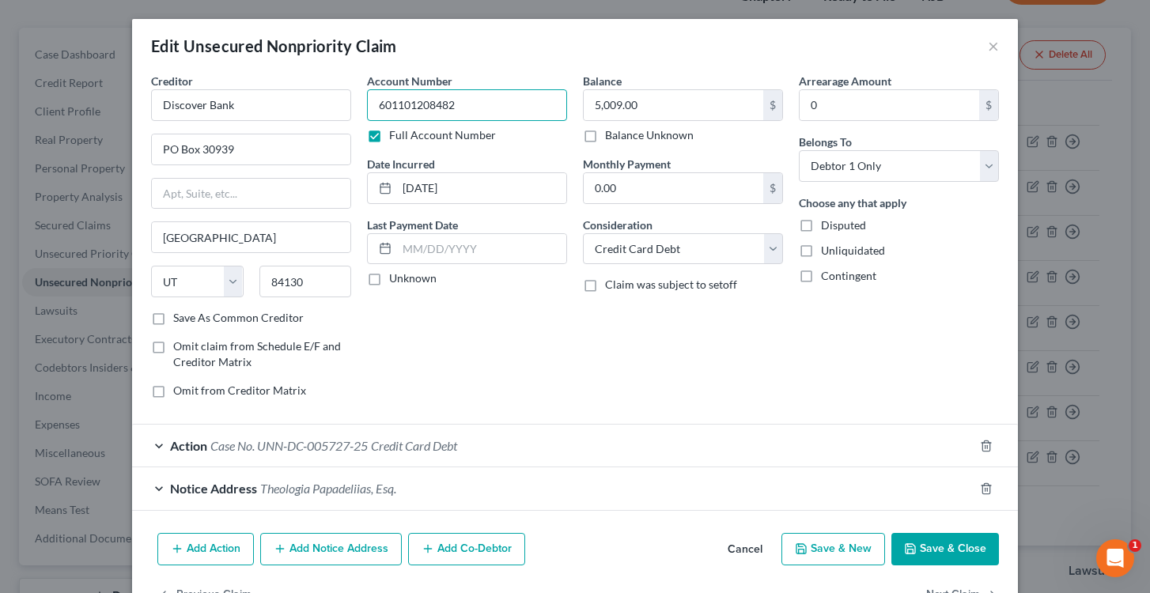
click at [473, 98] on input "601101208482" at bounding box center [467, 105] width 200 height 32
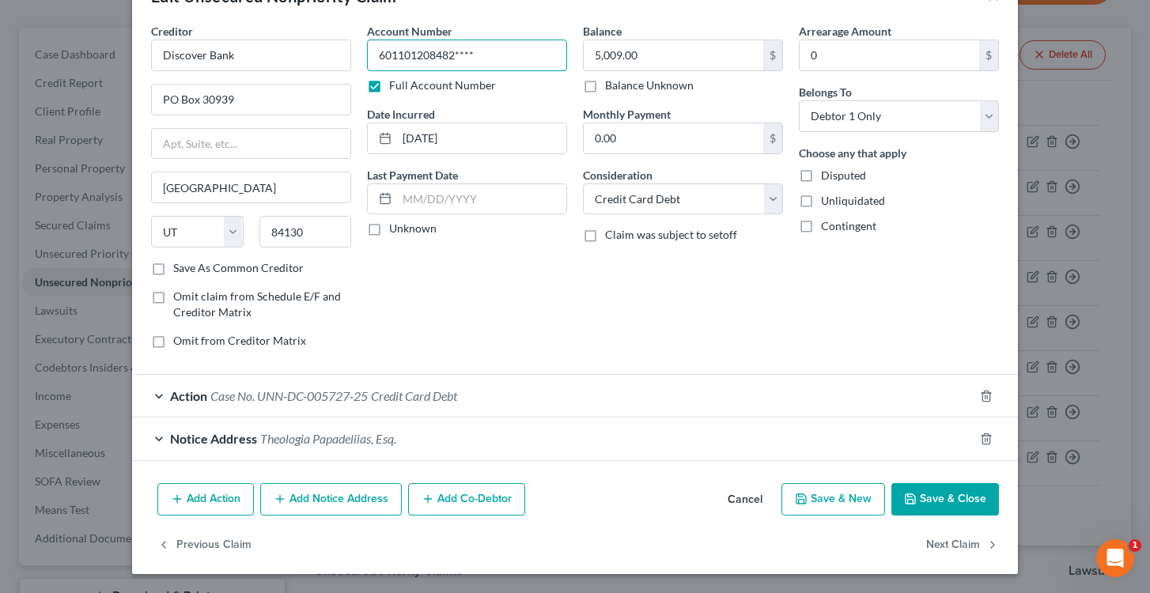
scroll to position [49, 0]
type input "601101208482****"
drag, startPoint x: 941, startPoint y: 491, endPoint x: 577, endPoint y: 268, distance: 427.5
click at [607, 248] on div "Edit Unsecured Nonpriority Claim × Creditor * Discover Bank PO Box 30939 [GEOGR…" at bounding box center [575, 272] width 886 height 605
click at [619, 359] on div "Balance 5,009.00 $ Balance Unknown Balance Undetermined 5,009.00 $ Balance Unkn…" at bounding box center [683, 193] width 216 height 339
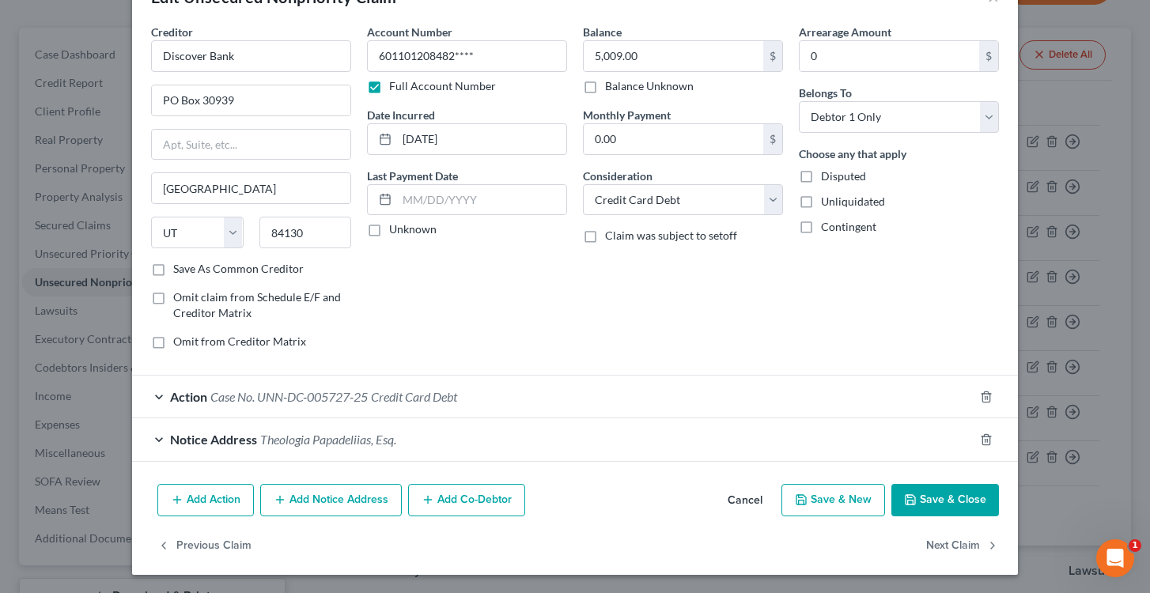
click at [565, 316] on div "Account Number 601101208482**** Full Account Number Date Incurred [DATE] Last P…" at bounding box center [467, 193] width 216 height 339
click at [934, 495] on button "Save & Close" at bounding box center [945, 500] width 108 height 33
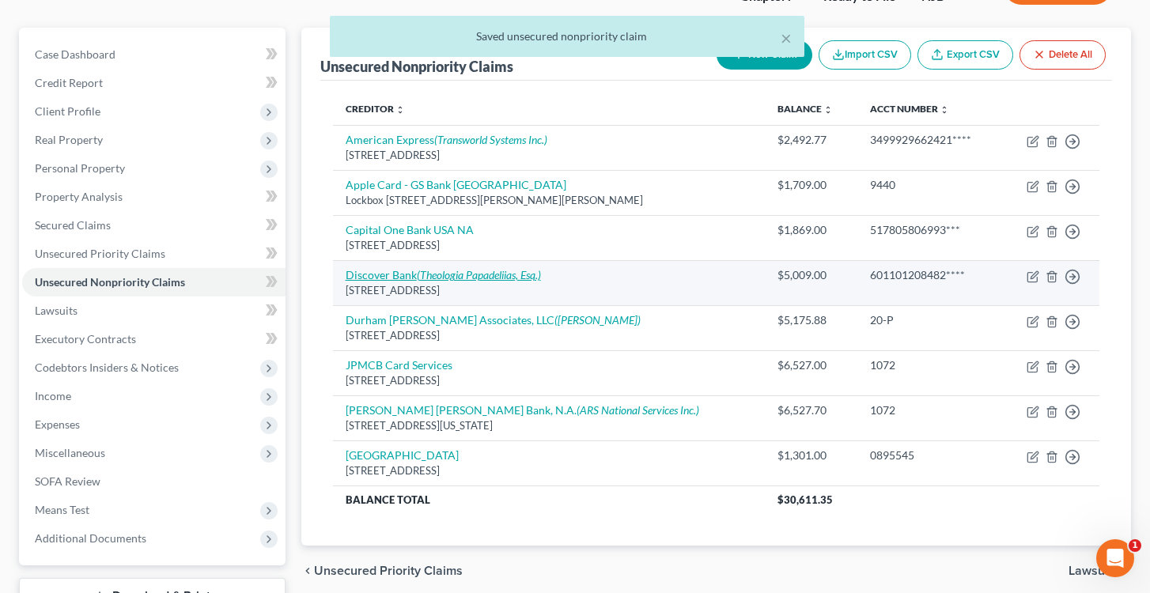
click at [439, 276] on icon "(Theologia Papadeliias, Esq.)" at bounding box center [479, 274] width 124 height 13
select select "46"
select select "2"
select select "0"
select select "33"
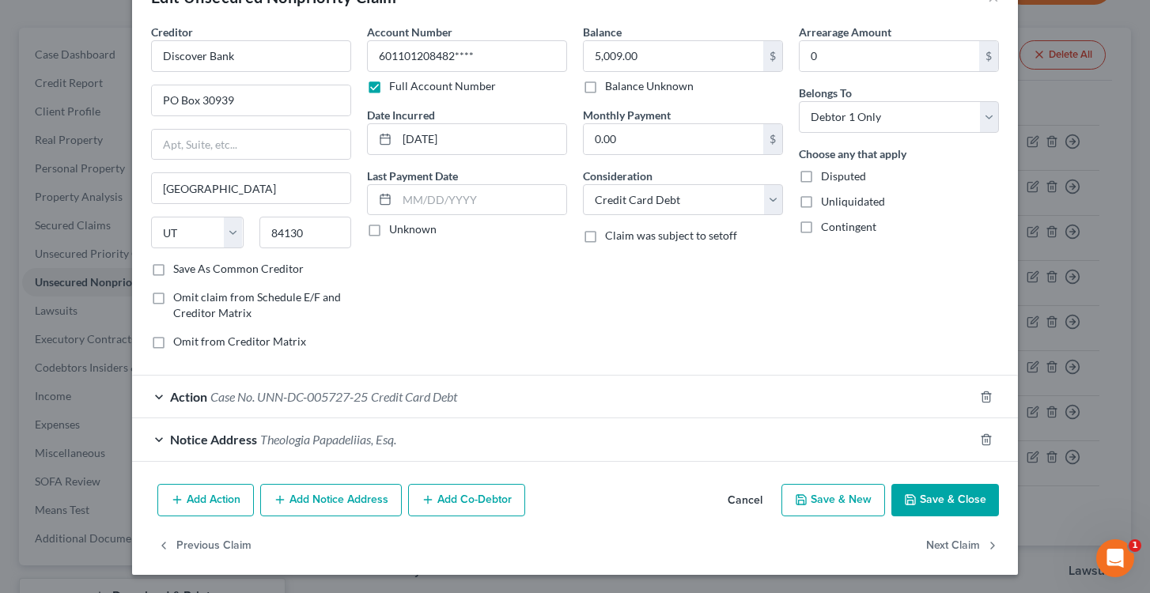
click at [304, 440] on span "Theologia Papadeliias, Esq." at bounding box center [328, 439] width 136 height 15
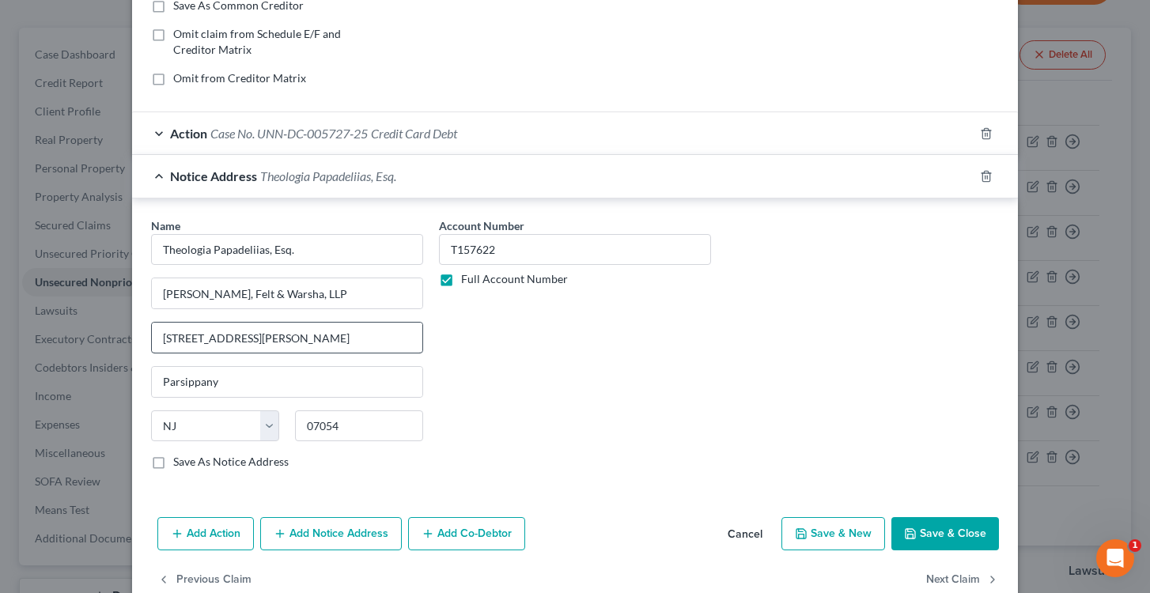
scroll to position [316, 0]
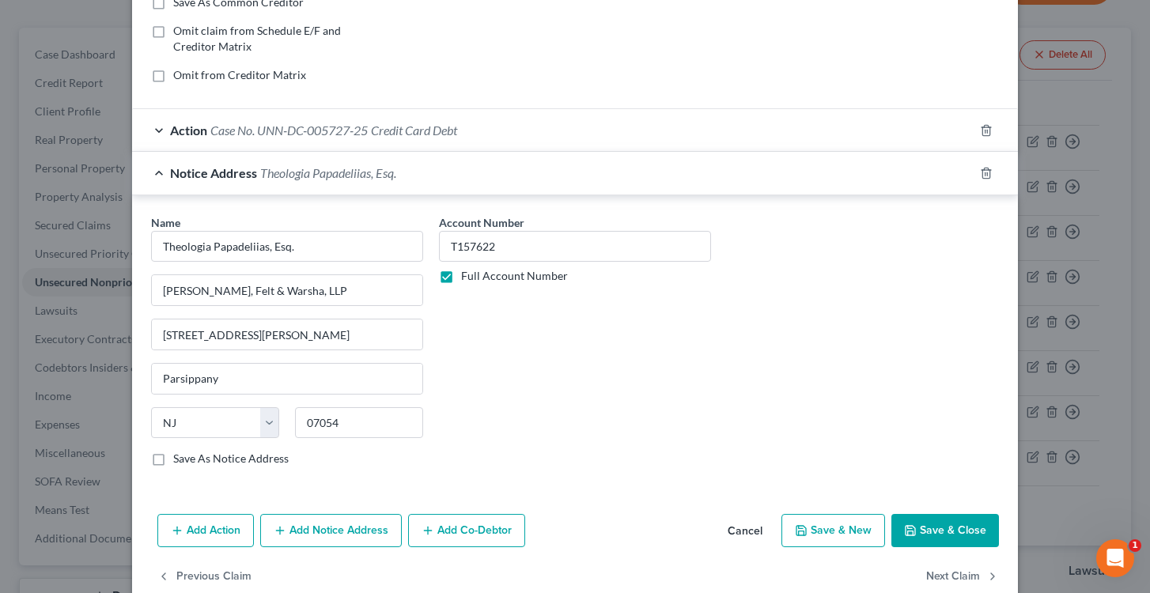
click at [919, 528] on button "Save & Close" at bounding box center [945, 530] width 108 height 33
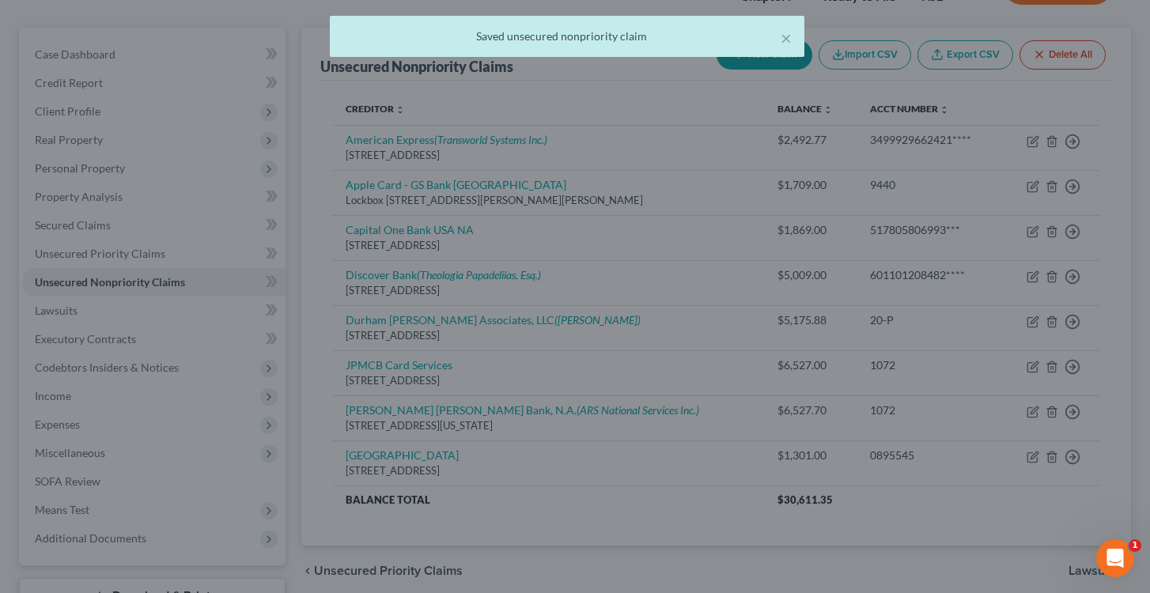
scroll to position [0, 0]
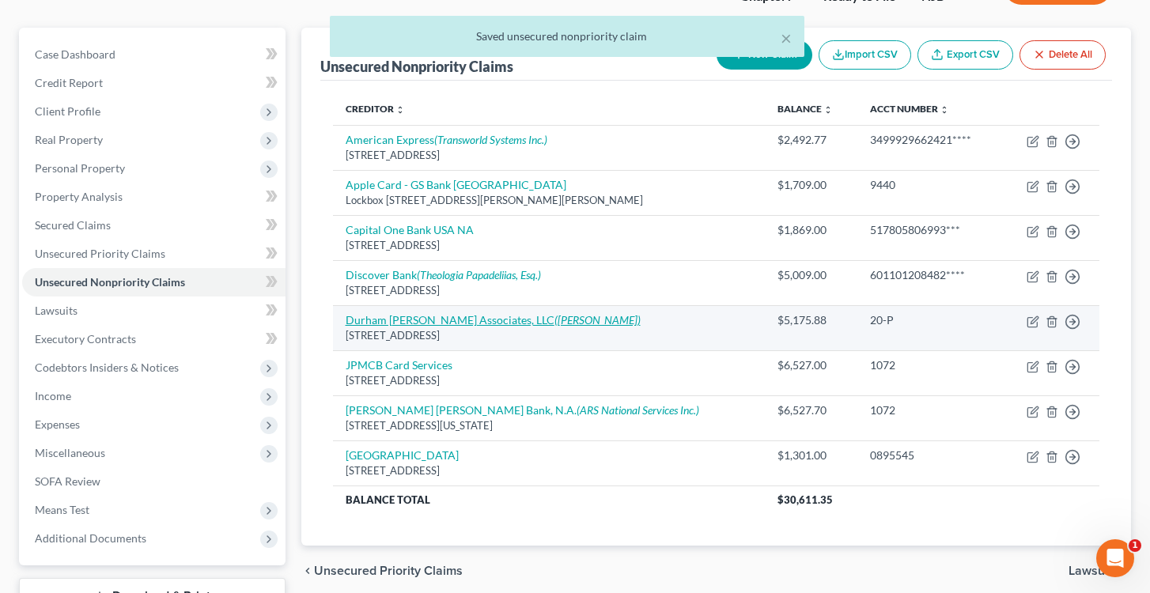
click at [430, 321] on link "Durham [PERSON_NAME] Associates, LLC ([PERSON_NAME])" at bounding box center [493, 319] width 295 height 13
select select "33"
select select "14"
select select "0"
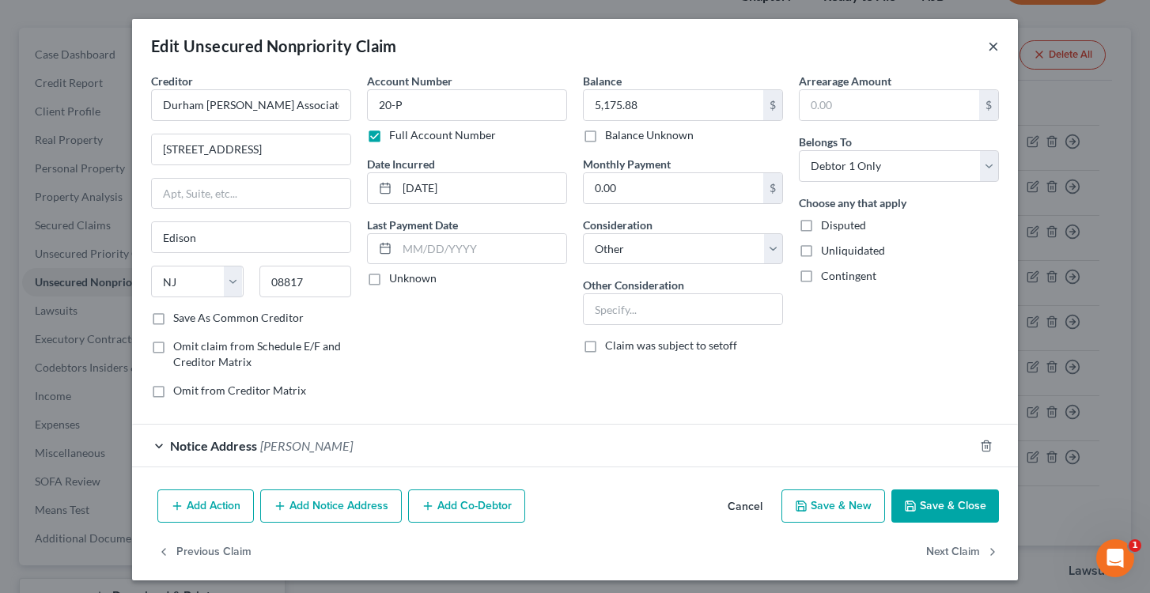
click at [990, 46] on button "×" at bounding box center [993, 45] width 11 height 19
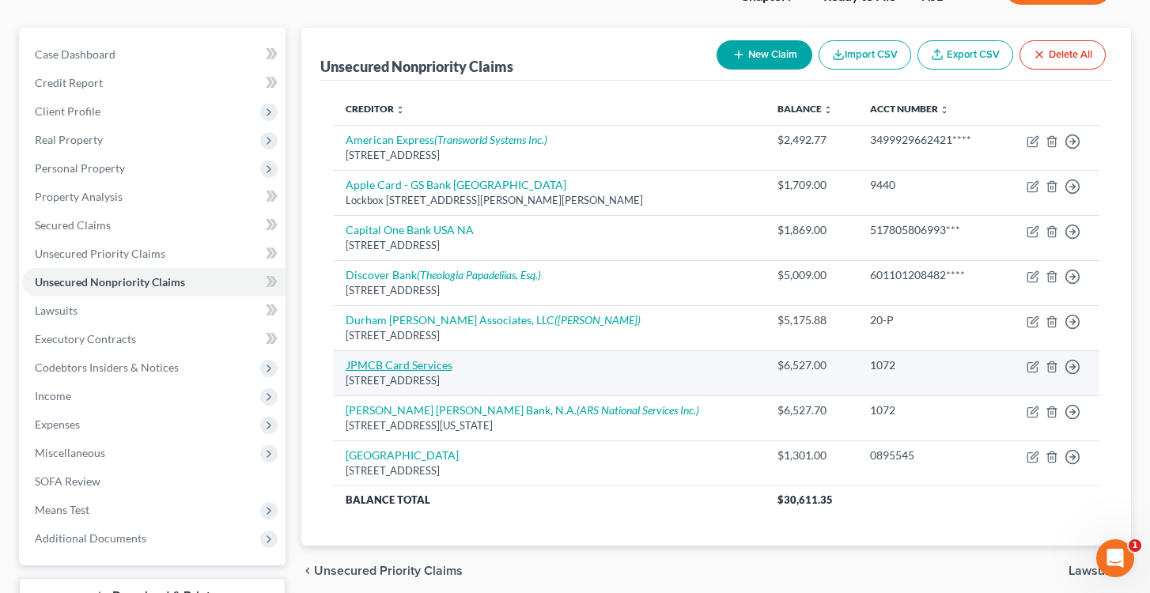
click at [436, 361] on link "JPMCB Card Services" at bounding box center [399, 364] width 107 height 13
select select "7"
select select "2"
select select "0"
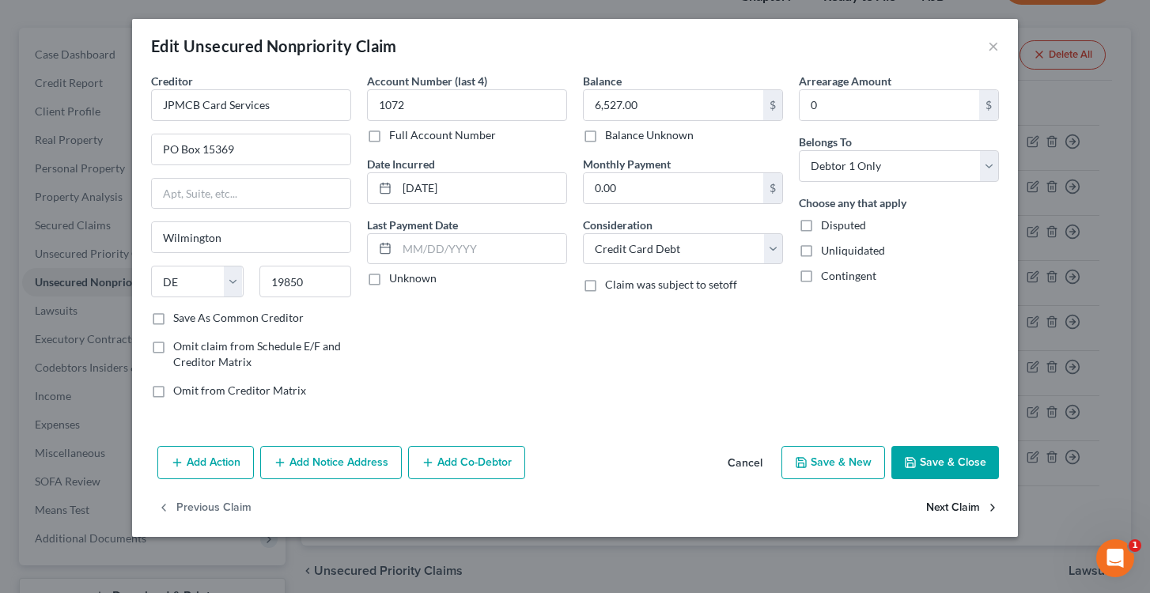
click at [960, 509] on button "Next Claim" at bounding box center [962, 508] width 73 height 33
select select "35"
select select "2"
select select "0"
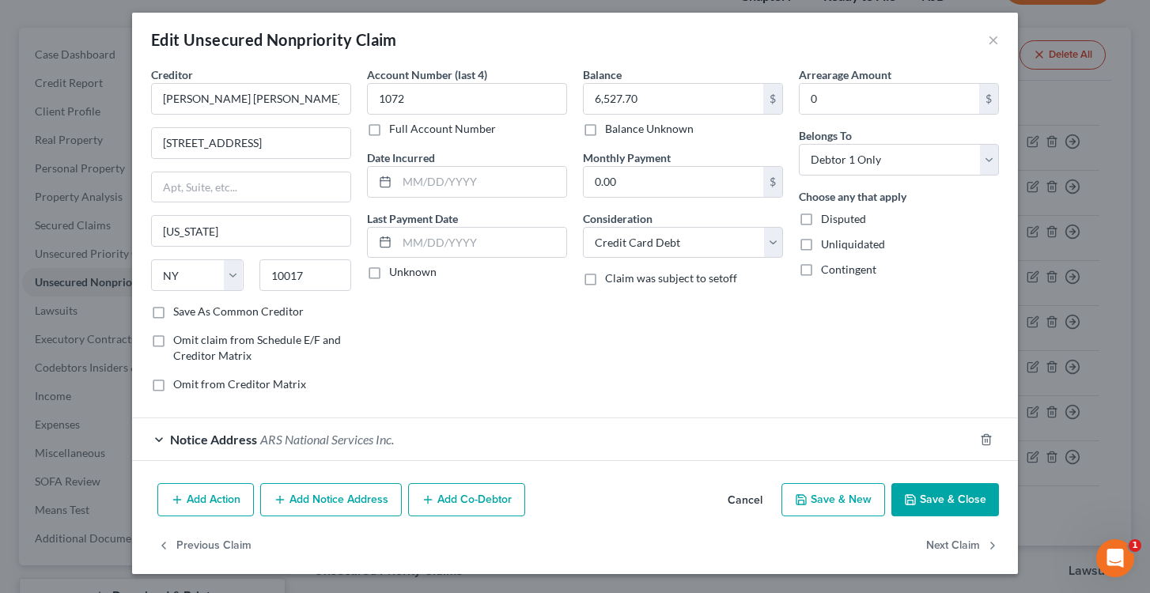
scroll to position [6, 0]
type input "1"
click at [389, 127] on label "Full Account Number" at bounding box center [442, 129] width 107 height 16
click at [396, 127] on input "Full Account Number" at bounding box center [401, 126] width 10 height 10
click at [396, 100] on input "text" at bounding box center [467, 99] width 200 height 32
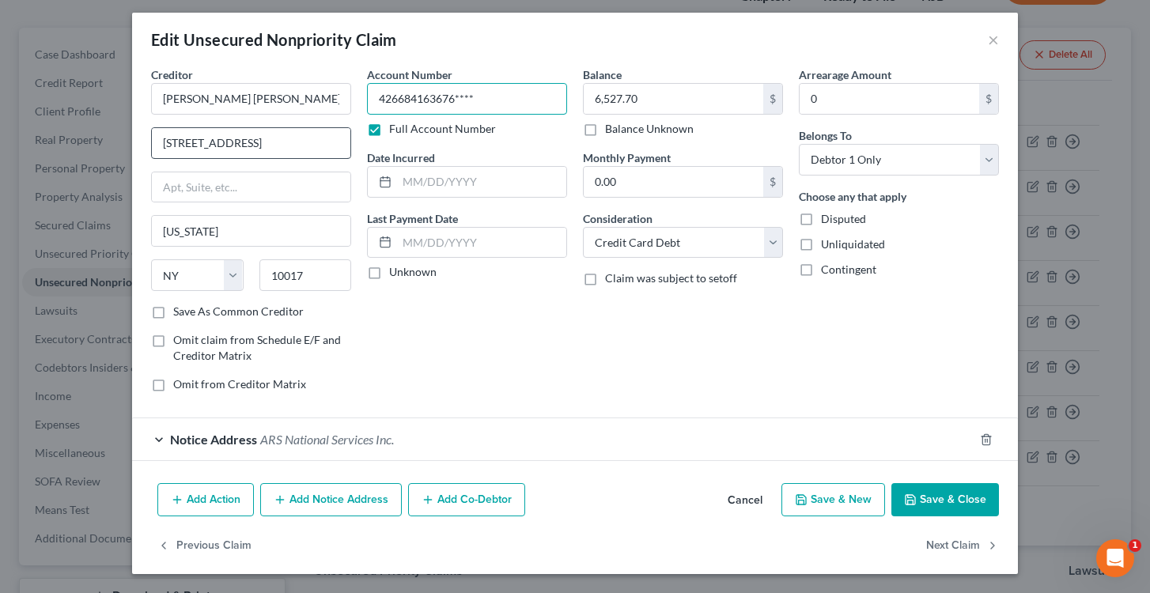
type input "426684163676****"
drag, startPoint x: 252, startPoint y: 136, endPoint x: 113, endPoint y: 138, distance: 139.2
type input "Mail Code LA4-7100"
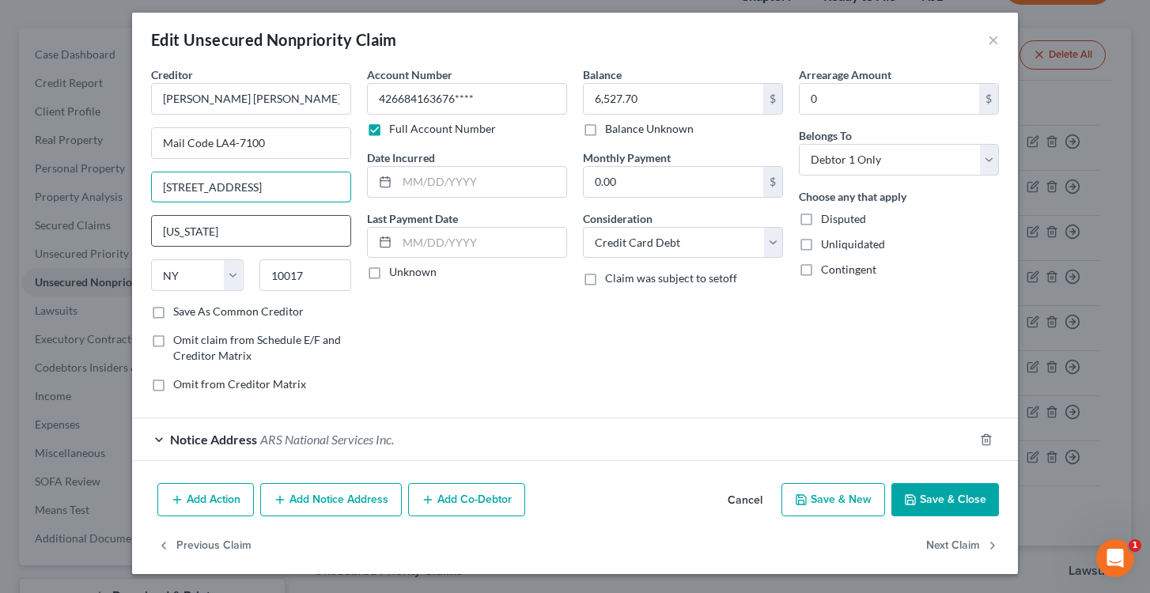
type input "[STREET_ADDRESS]"
type input "N"
type input "Monroe"
select select "19"
drag, startPoint x: 323, startPoint y: 276, endPoint x: 240, endPoint y: 272, distance: 83.2
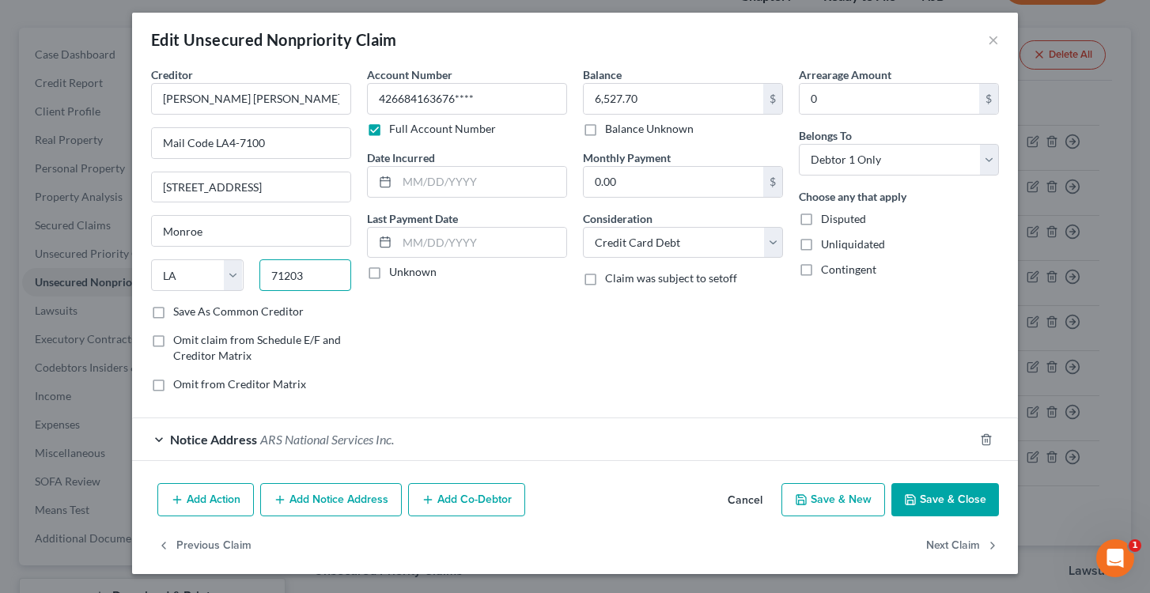
type input "71203"
click at [173, 312] on label "Save As Common Creditor" at bounding box center [238, 312] width 131 height 16
click at [180, 312] on input "Save As Common Creditor" at bounding box center [185, 309] width 10 height 10
drag, startPoint x: 935, startPoint y: 500, endPoint x: 552, endPoint y: 344, distance: 413.3
click at [552, 344] on div "Edit Unsecured Nonpriority Claim × Creditor * [PERSON_NAME] [PERSON_NAME] Bank,…" at bounding box center [575, 294] width 886 height 562
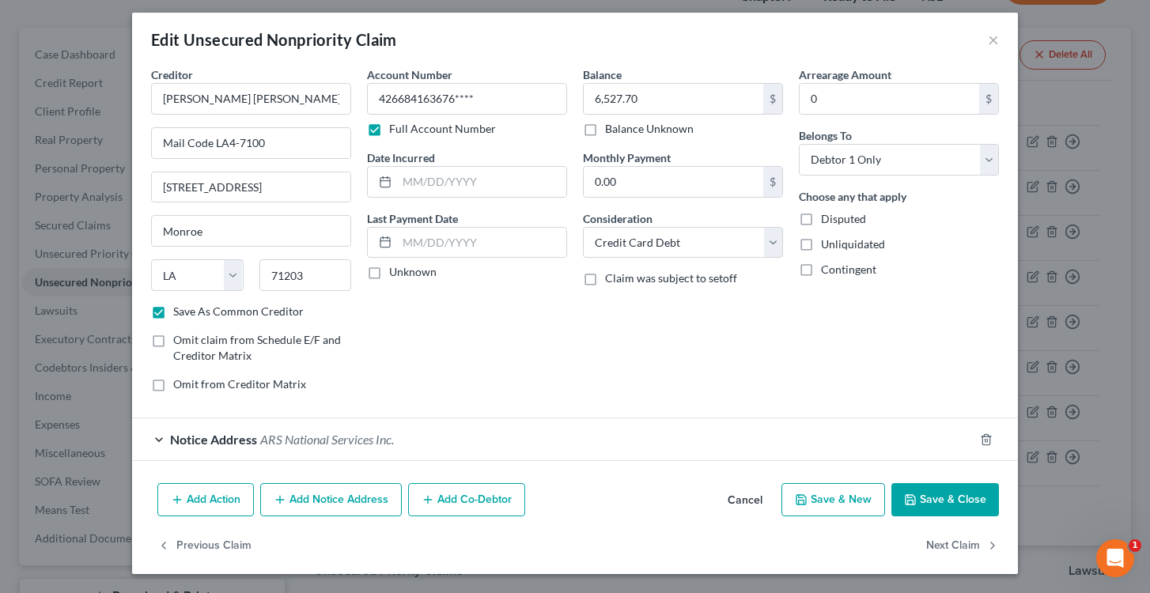
click at [943, 503] on button "Save & Close" at bounding box center [945, 499] width 108 height 33
checkbox input "false"
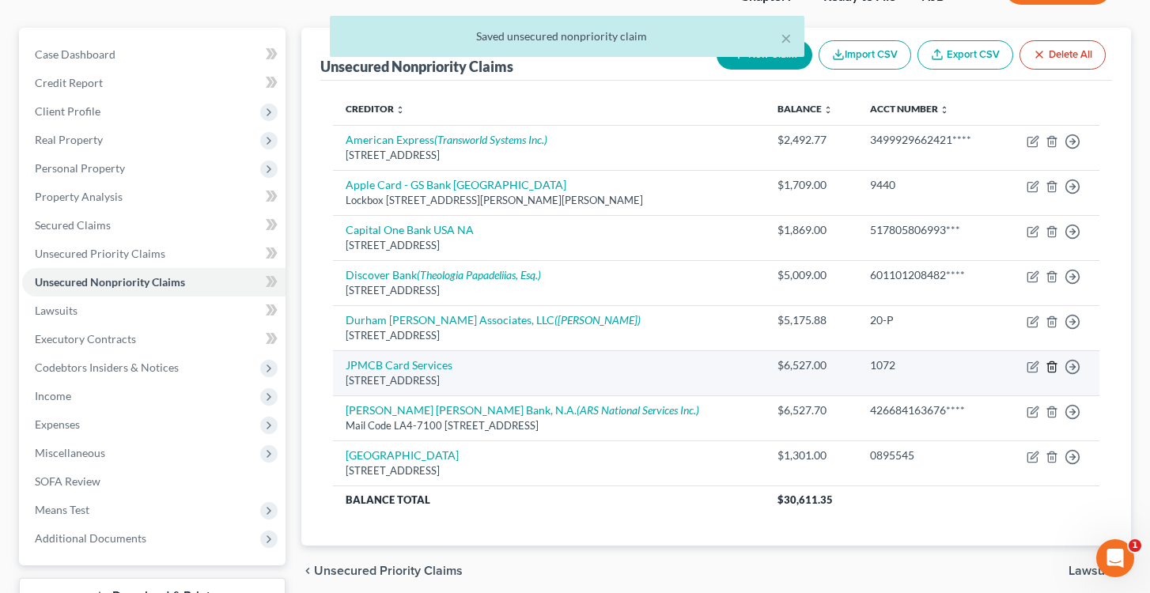
click at [1055, 364] on icon "button" at bounding box center [1051, 366] width 7 height 10
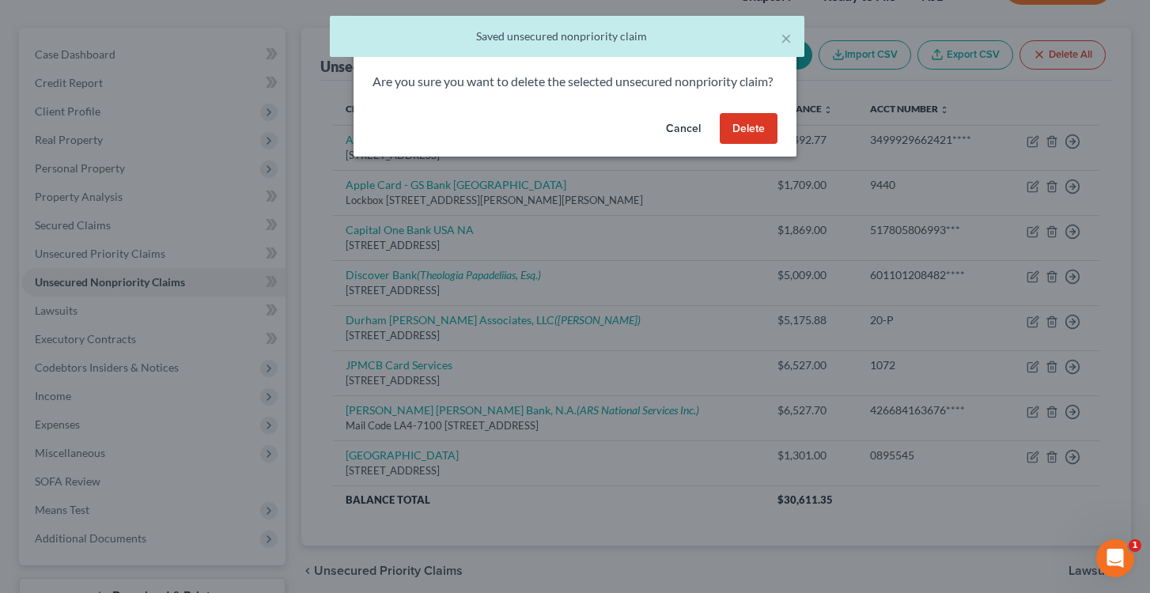
click at [750, 143] on button "Delete" at bounding box center [749, 129] width 58 height 32
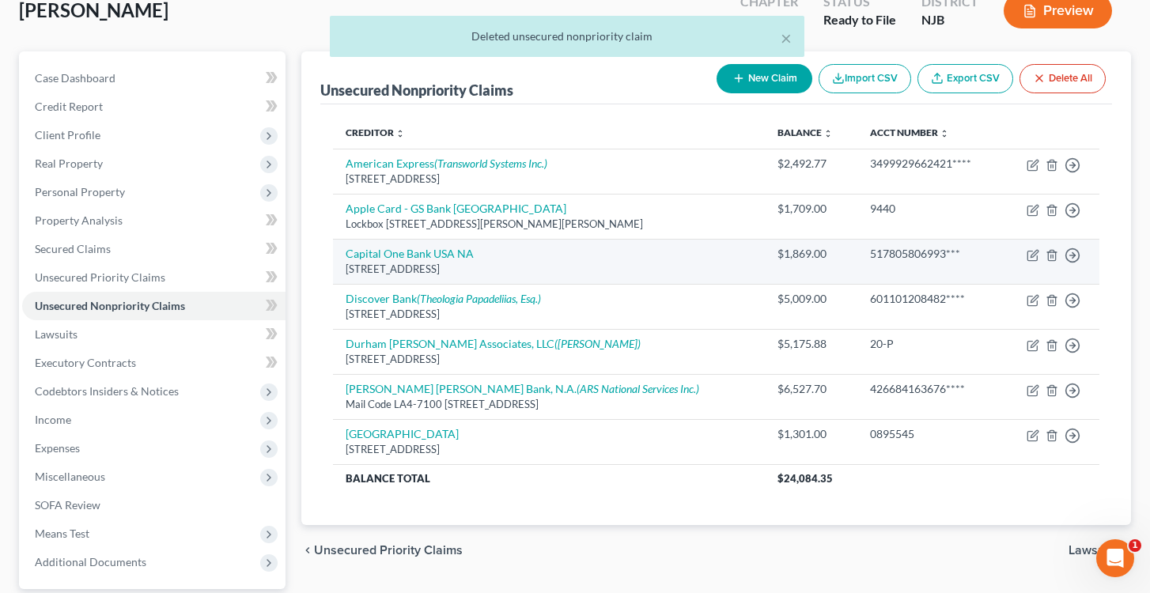
scroll to position [114, 0]
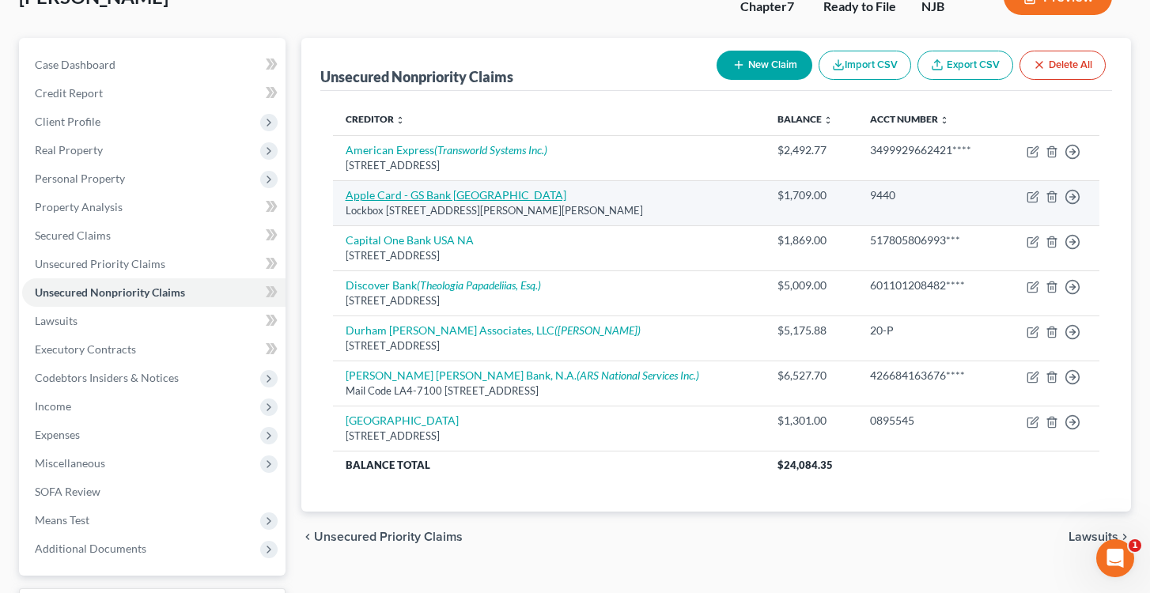
click at [456, 192] on link "Apple Card - GS Bank [GEOGRAPHIC_DATA]" at bounding box center [456, 194] width 221 height 13
select select "39"
select select "2"
select select "0"
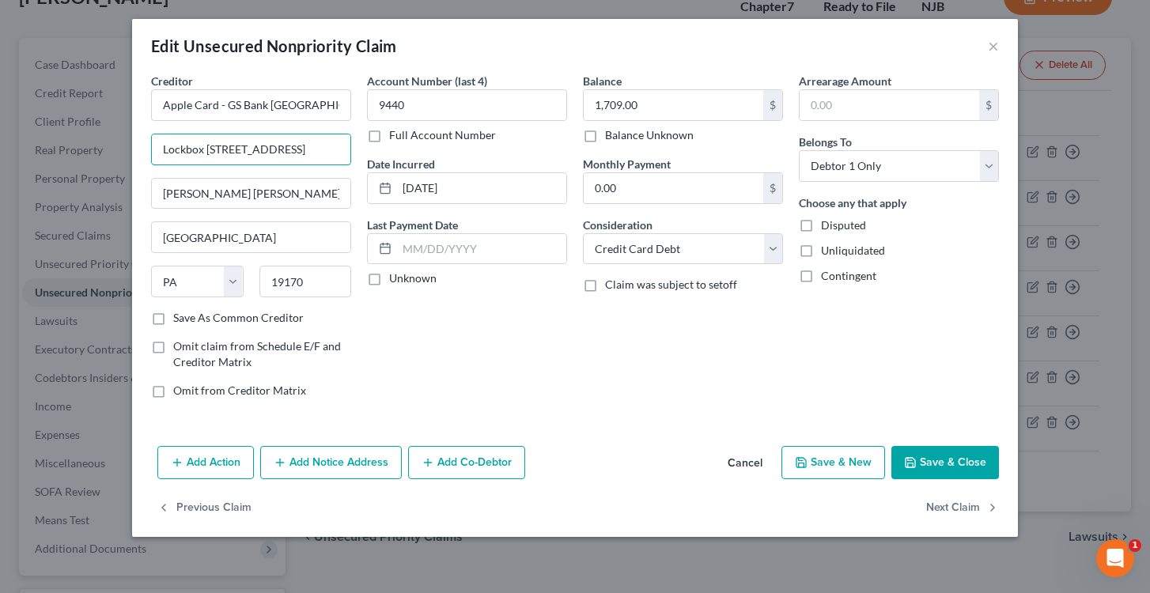
drag, startPoint x: 317, startPoint y: 150, endPoint x: 97, endPoint y: 155, distance: 220.0
drag, startPoint x: 301, startPoint y: 111, endPoint x: 93, endPoint y: 100, distance: 208.3
click at [93, 100] on div "Edit Unsecured Nonpriority Claim × Creditor * Apple Card - GS Bank [GEOGRAPHIC_…" at bounding box center [575, 296] width 1150 height 593
type input "[PERSON_NAME] Bank USA"
drag, startPoint x: 306, startPoint y: 151, endPoint x: 103, endPoint y: 145, distance: 203.4
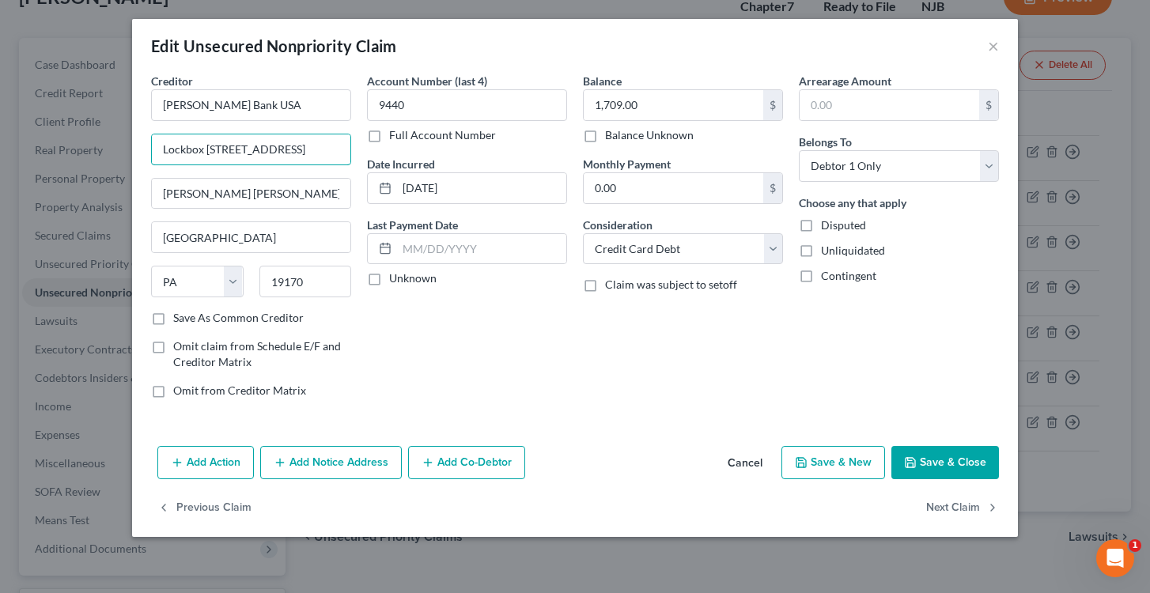
click at [103, 145] on div "Edit Unsecured Nonpriority Claim × Creditor * [PERSON_NAME] Bank [GEOGRAPHIC_DA…" at bounding box center [575, 296] width 1150 height 593
type input "[STREET_ADDRESS]"
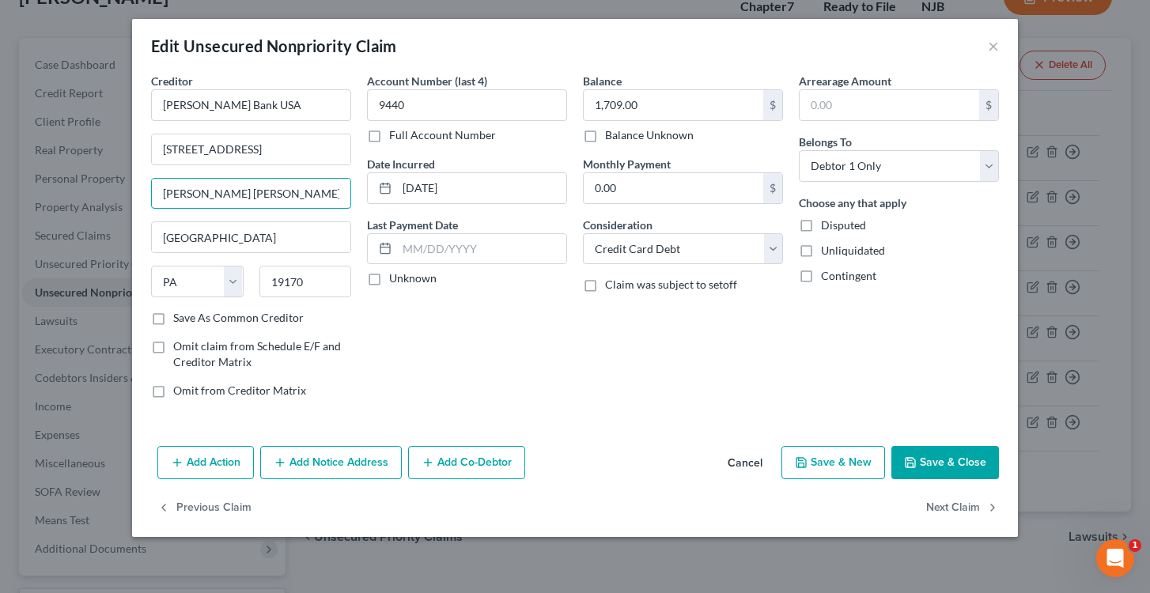
drag, startPoint x: 286, startPoint y: 187, endPoint x: 83, endPoint y: 186, distance: 203.3
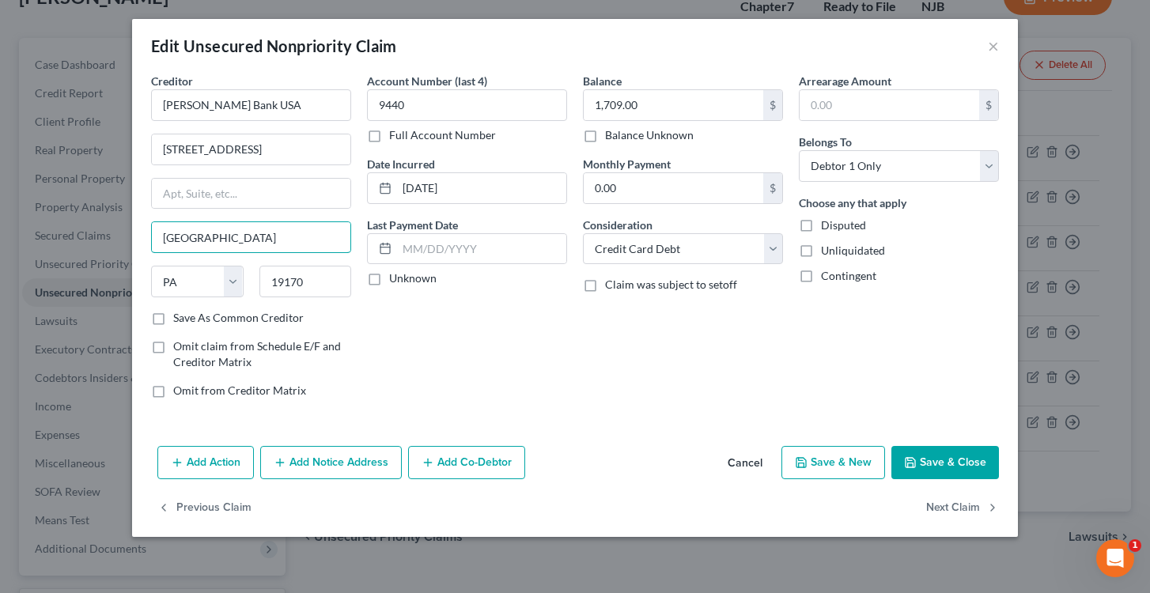
drag, startPoint x: 249, startPoint y: 241, endPoint x: 96, endPoint y: 241, distance: 153.5
type input "[US_STATE]"
select select "35"
type input "1"
type input "10282"
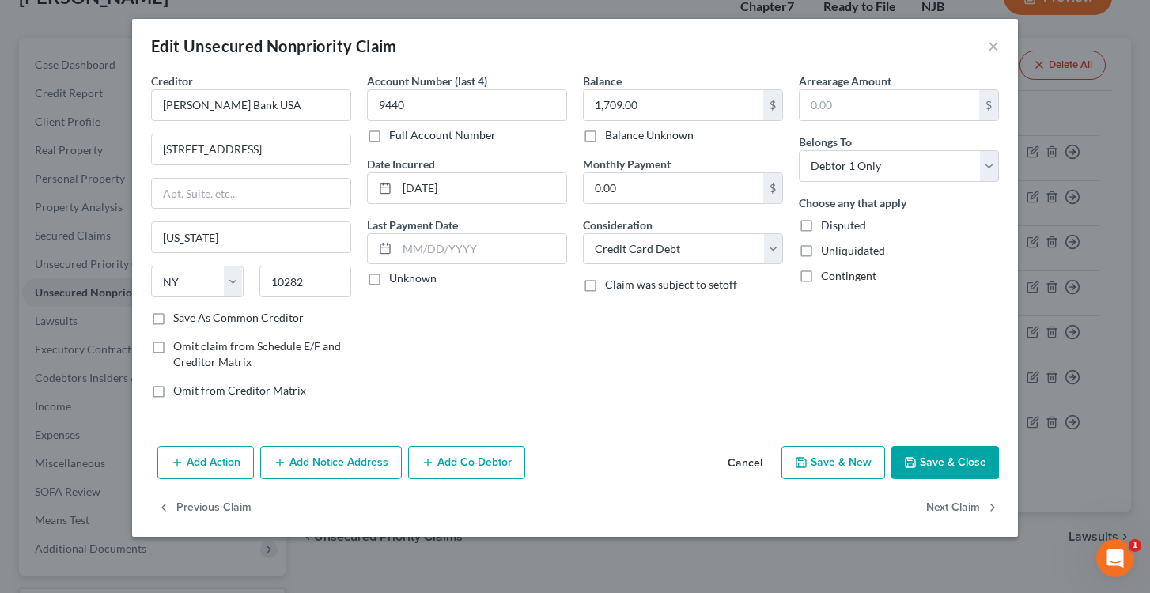
click at [937, 463] on button "Save & Close" at bounding box center [945, 462] width 108 height 33
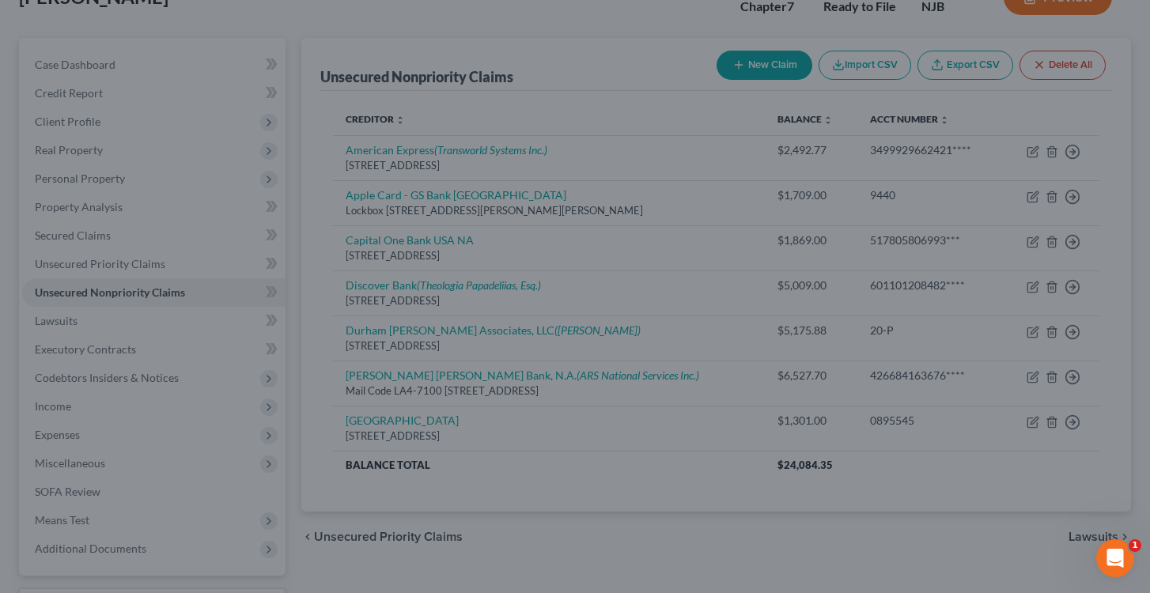
type input "0"
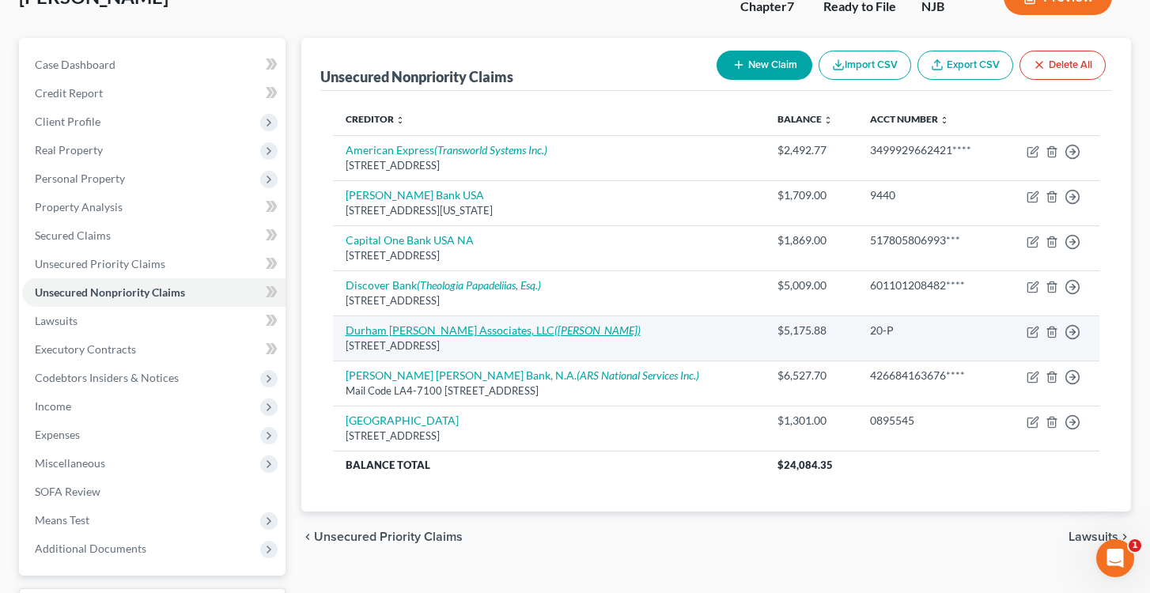
click at [461, 329] on link "Durham [PERSON_NAME] Associates, LLC ([PERSON_NAME])" at bounding box center [493, 330] width 295 height 13
select select "33"
select select "14"
select select "0"
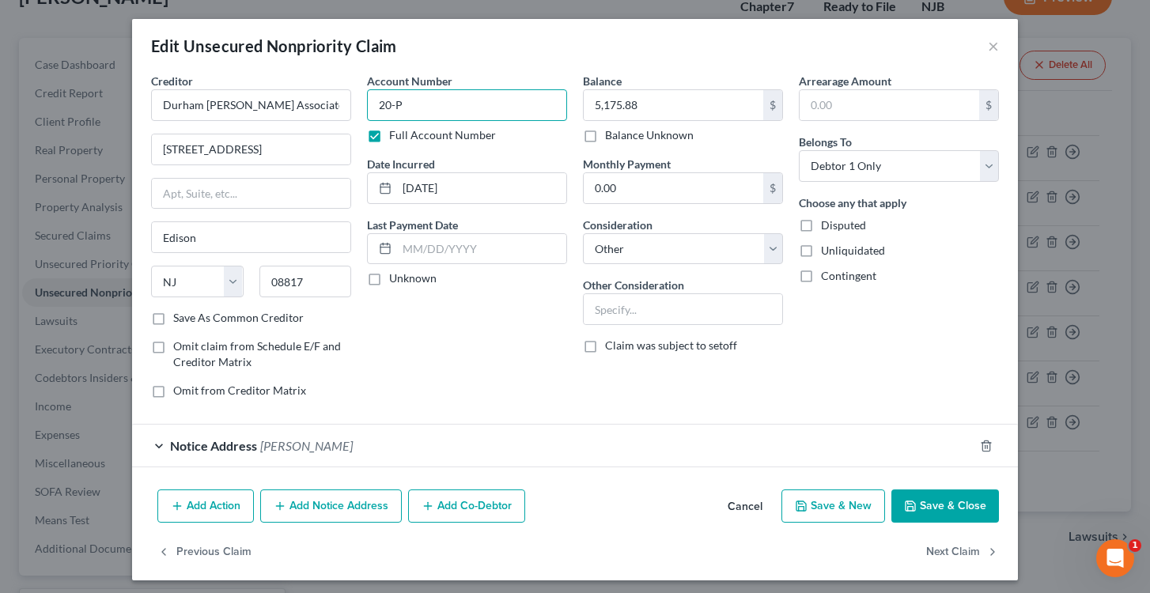
click at [428, 112] on input "20-P" at bounding box center [467, 105] width 200 height 32
type input "2"
drag, startPoint x: 941, startPoint y: 506, endPoint x: 740, endPoint y: 339, distance: 261.1
click at [740, 339] on div "Edit Unsecured Nonpriority Claim × Creditor * Durham [PERSON_NAME] Associates, …" at bounding box center [575, 300] width 886 height 562
click at [965, 511] on button "Save & Close" at bounding box center [945, 506] width 108 height 33
